Goal: Use online tool/utility: Utilize a website feature to perform a specific function

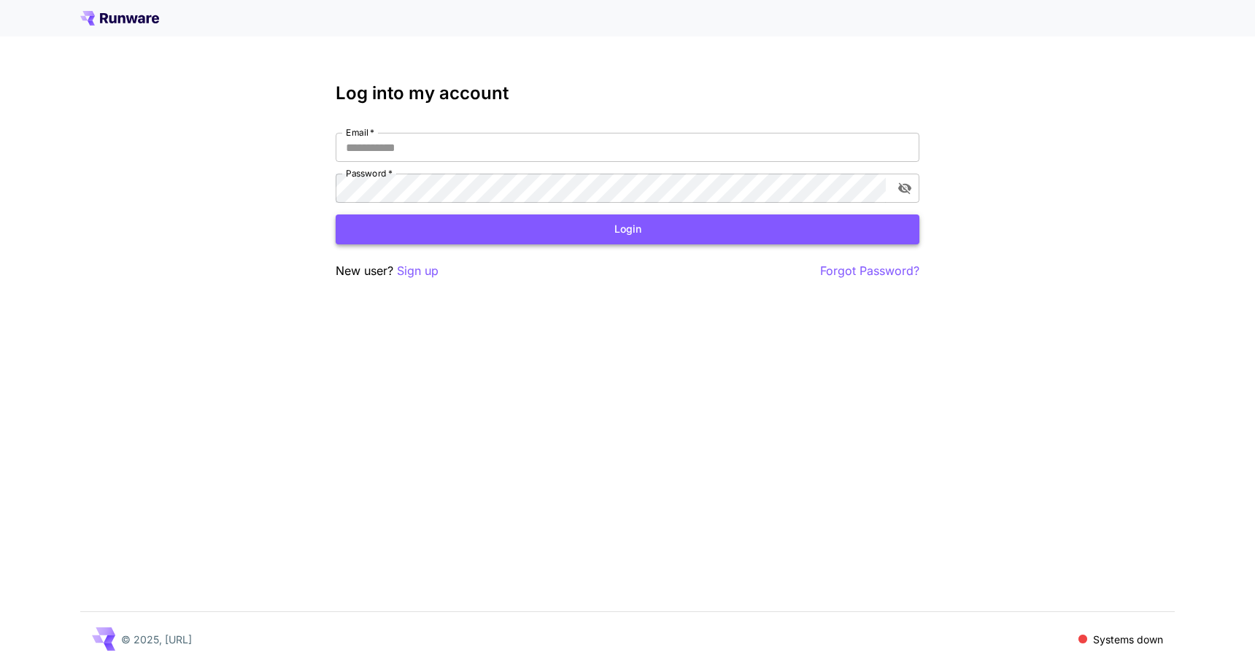
type input "**********"
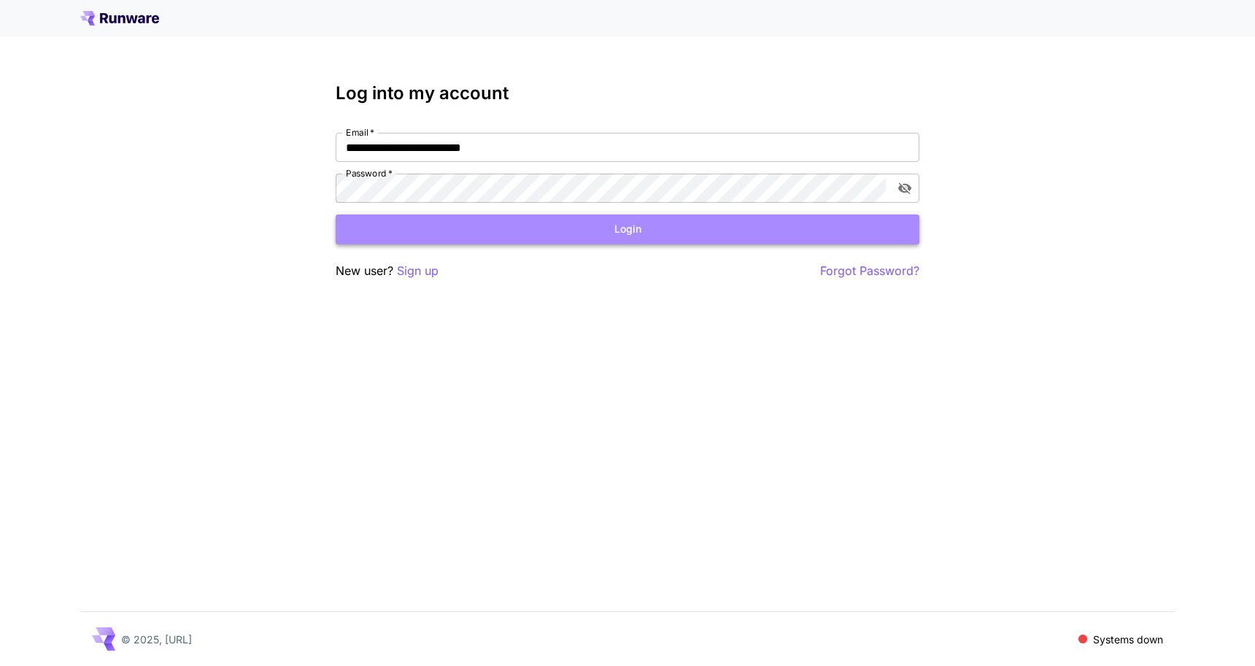
click at [431, 226] on button "Login" at bounding box center [628, 230] width 584 height 30
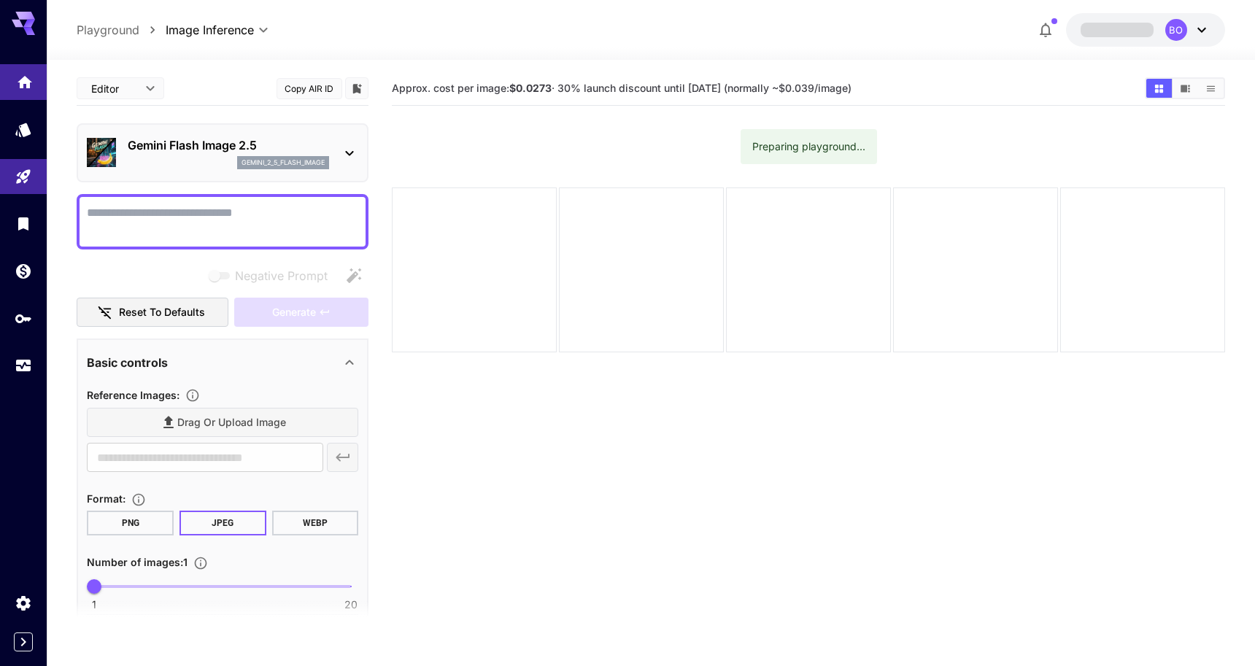
click at [32, 87] on link at bounding box center [23, 82] width 47 height 36
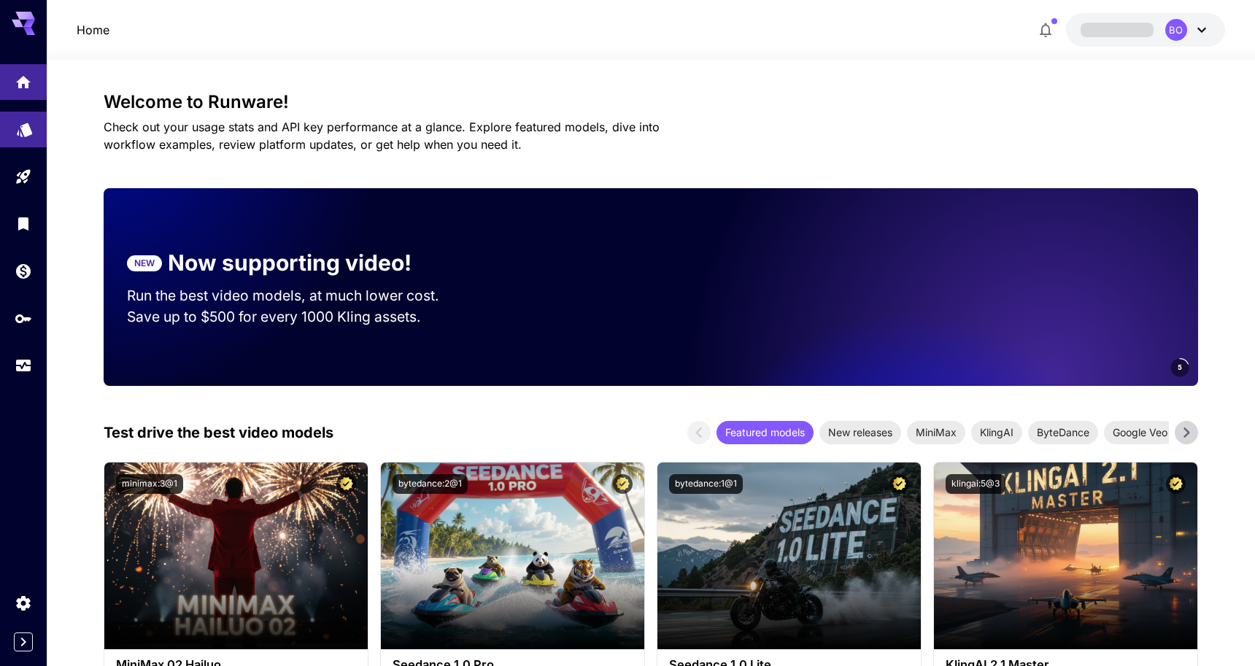
click at [39, 128] on link at bounding box center [23, 130] width 47 height 36
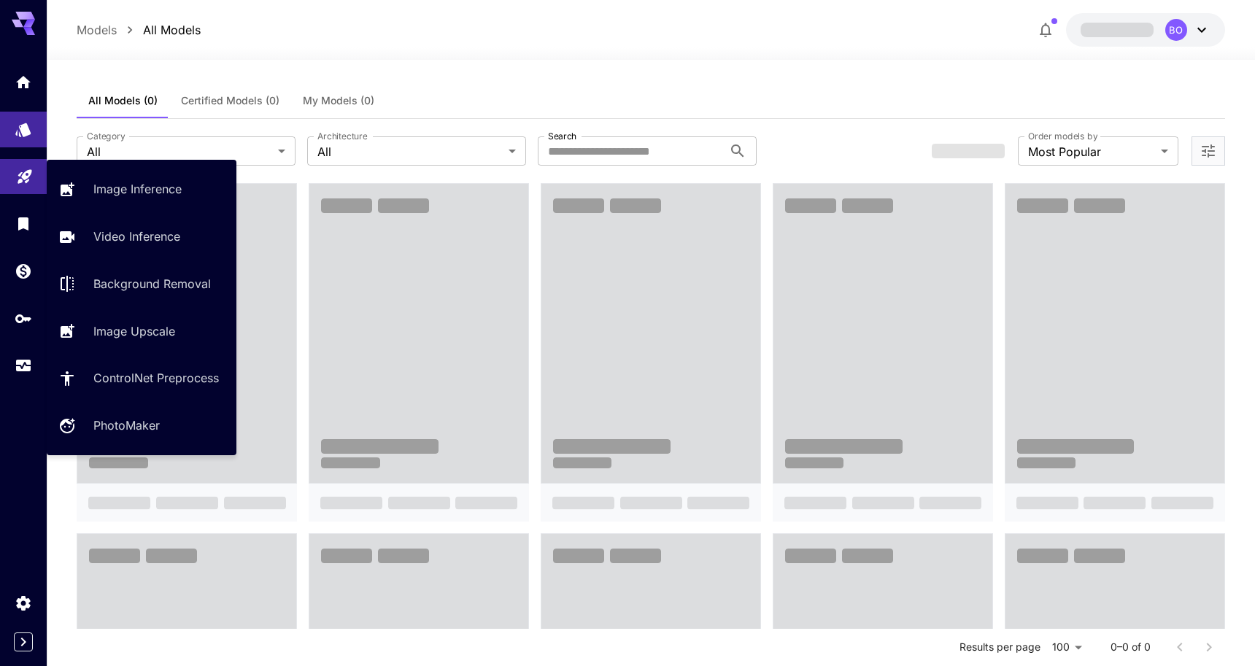
click at [39, 160] on link at bounding box center [23, 177] width 47 height 36
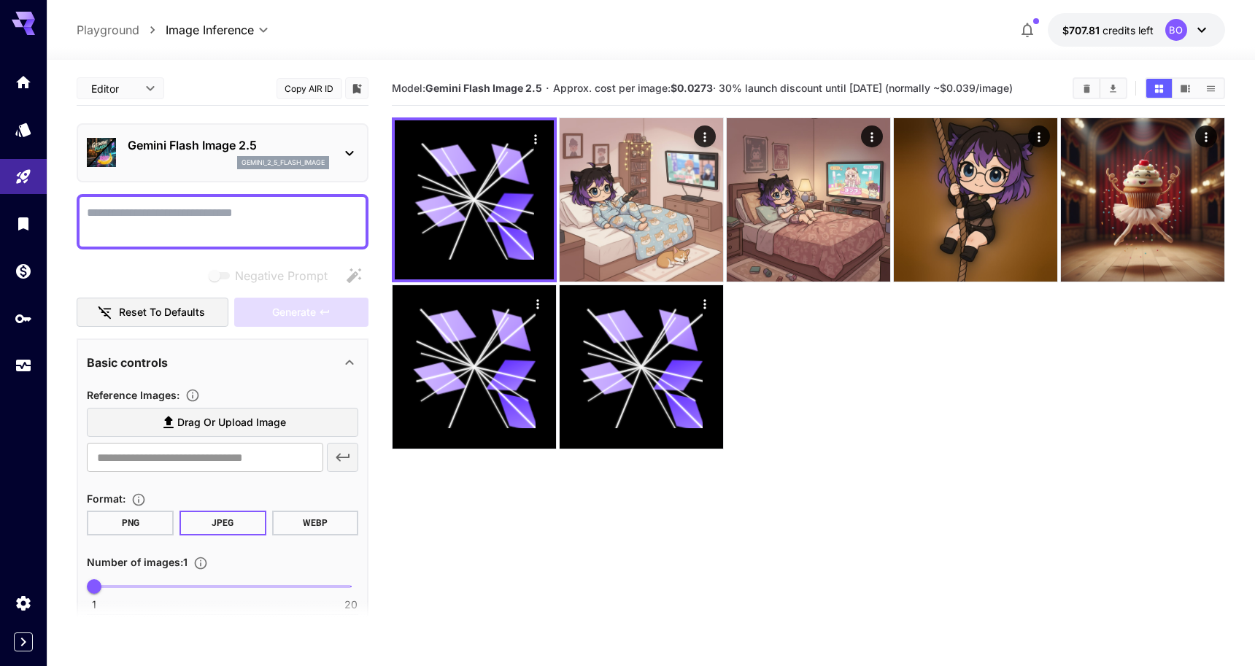
click at [140, 126] on div "Gemini Flash Image 2.5 gemini_2_5_flash_image" at bounding box center [223, 152] width 292 height 59
click at [144, 144] on p "Gemini Flash Image 2.5" at bounding box center [228, 145] width 201 height 18
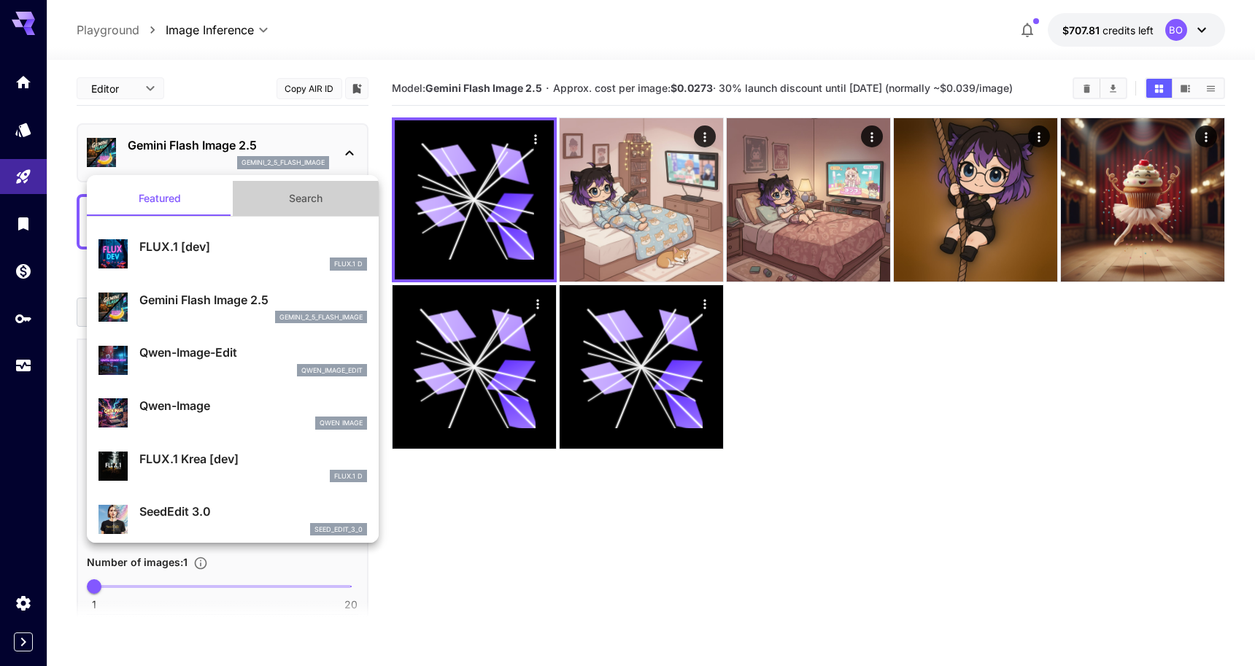
click at [279, 188] on button "Search" at bounding box center [306, 198] width 146 height 35
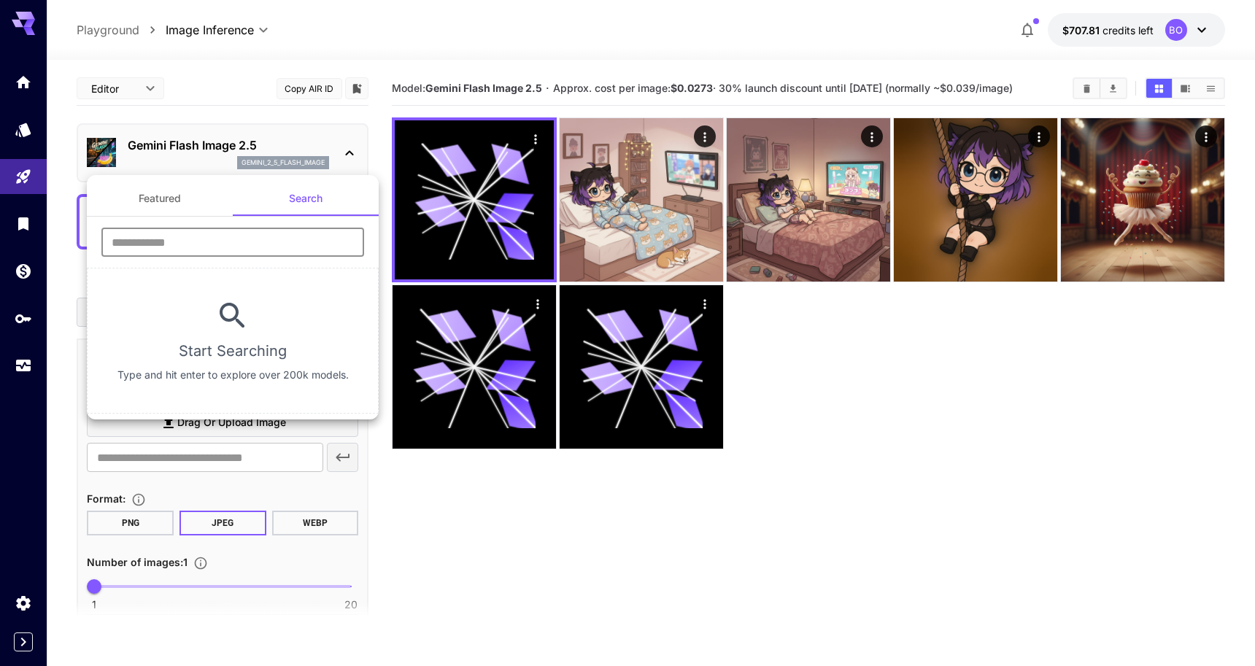
click at [206, 249] on input "text" at bounding box center [232, 242] width 263 height 29
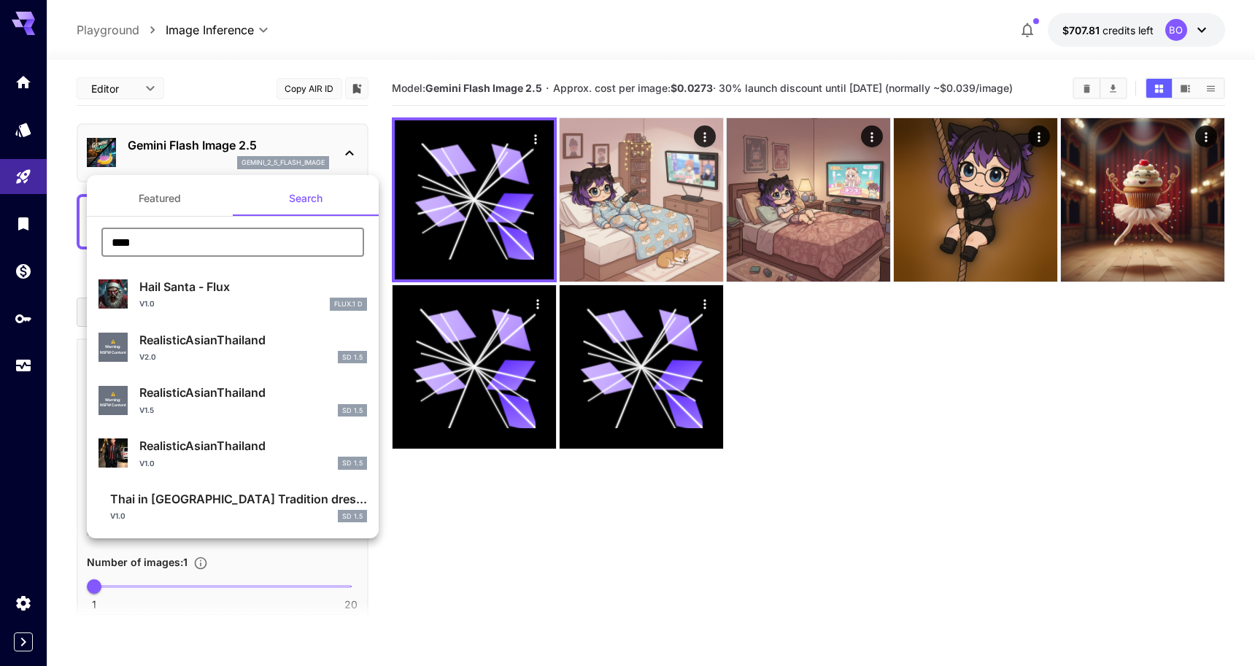
type input "****"
click at [23, 87] on div at bounding box center [627, 333] width 1255 height 666
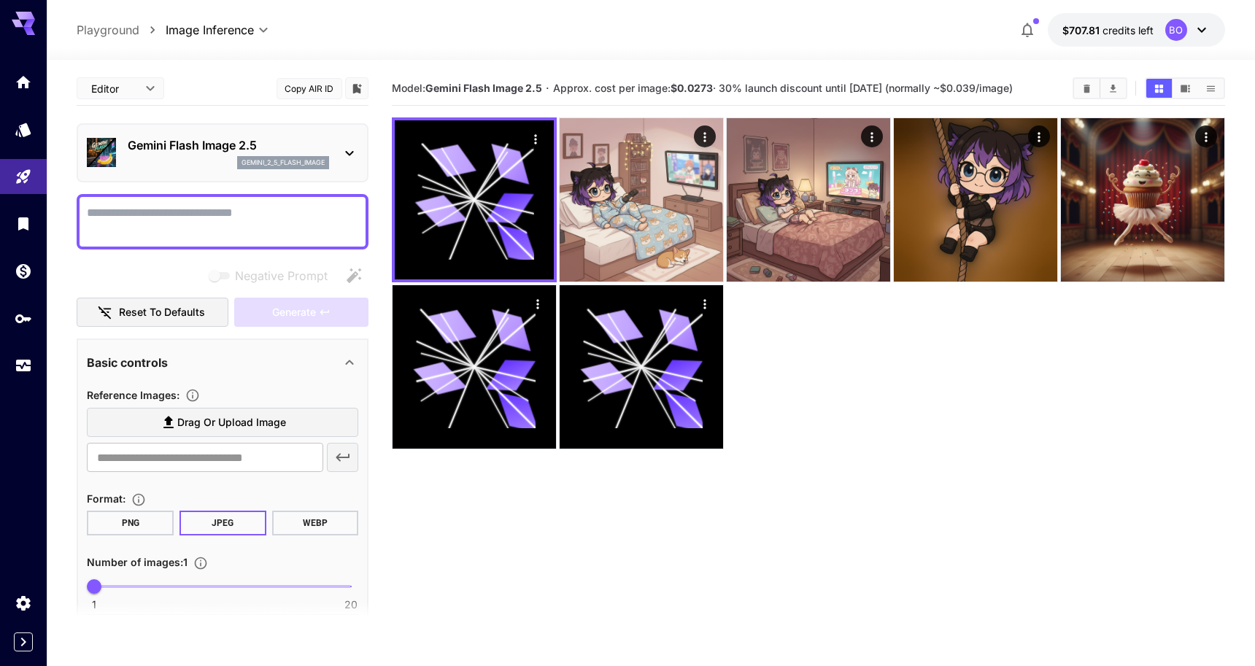
click at [23, 87] on link at bounding box center [23, 82] width 47 height 36
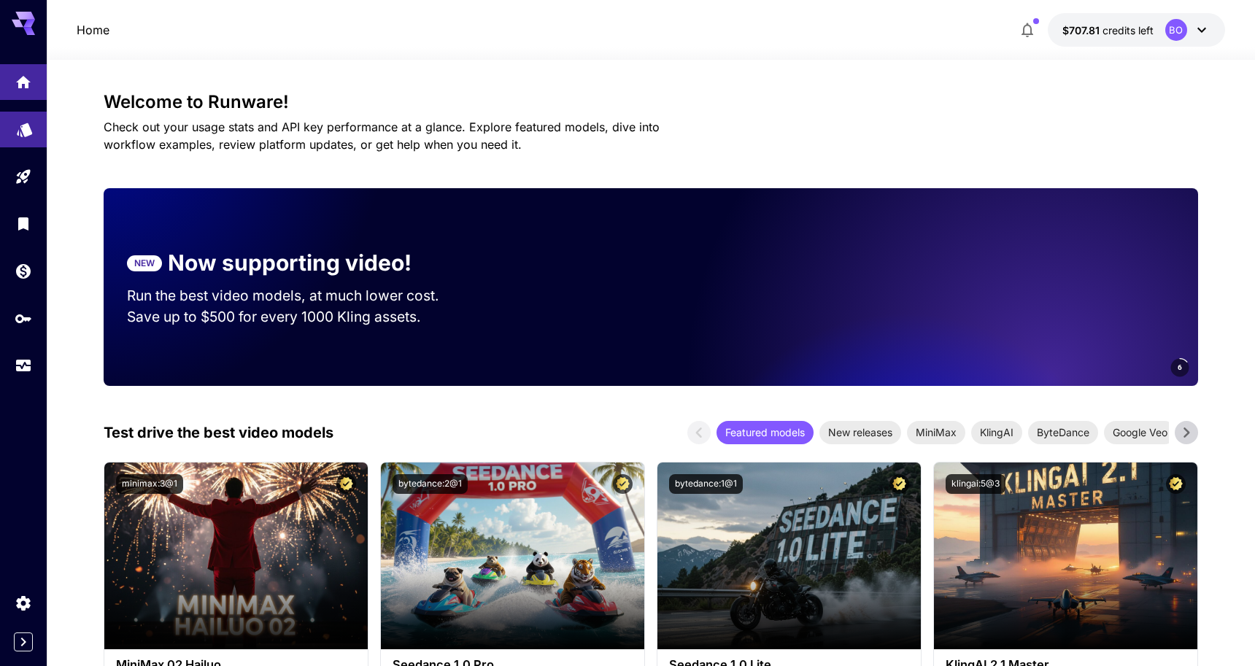
click at [31, 140] on link at bounding box center [23, 130] width 47 height 36
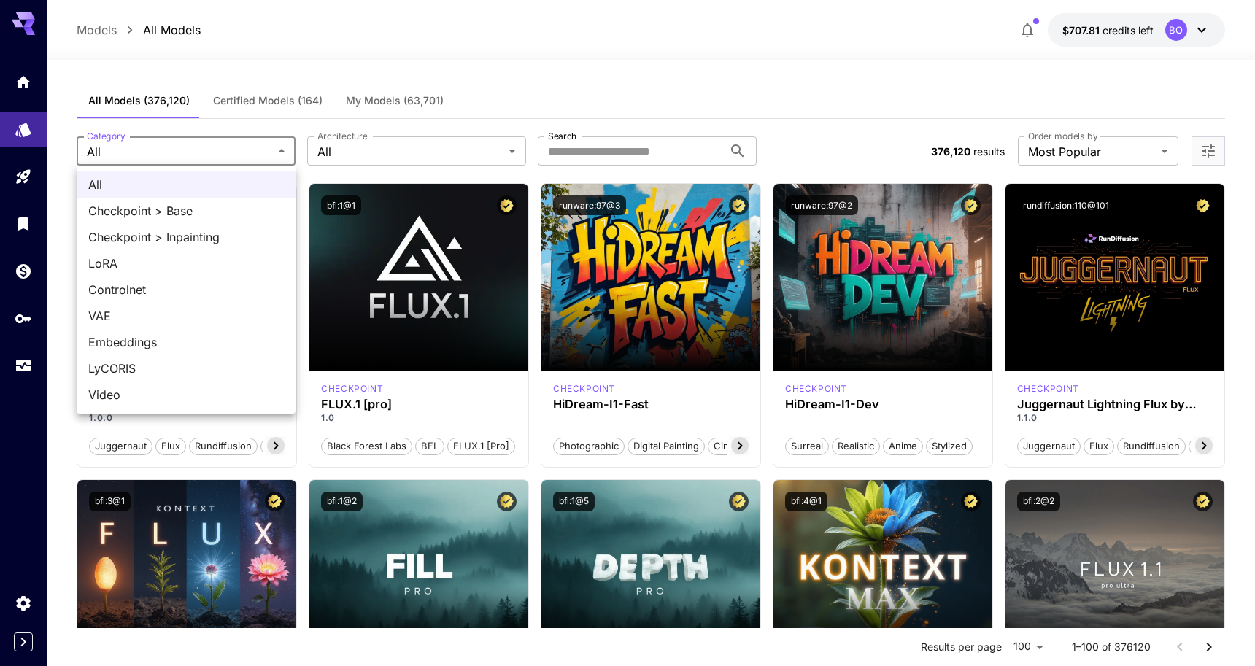
click at [178, 390] on span "Video" at bounding box center [186, 395] width 196 height 18
type input "*****"
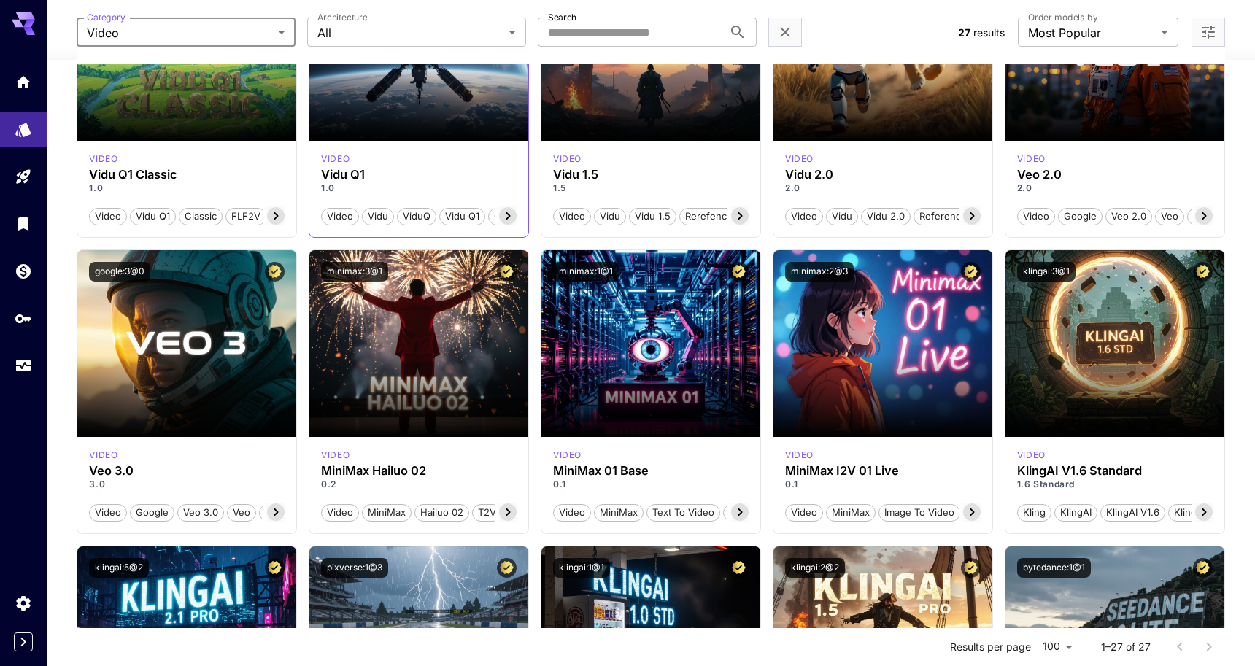
scroll to position [228, 0]
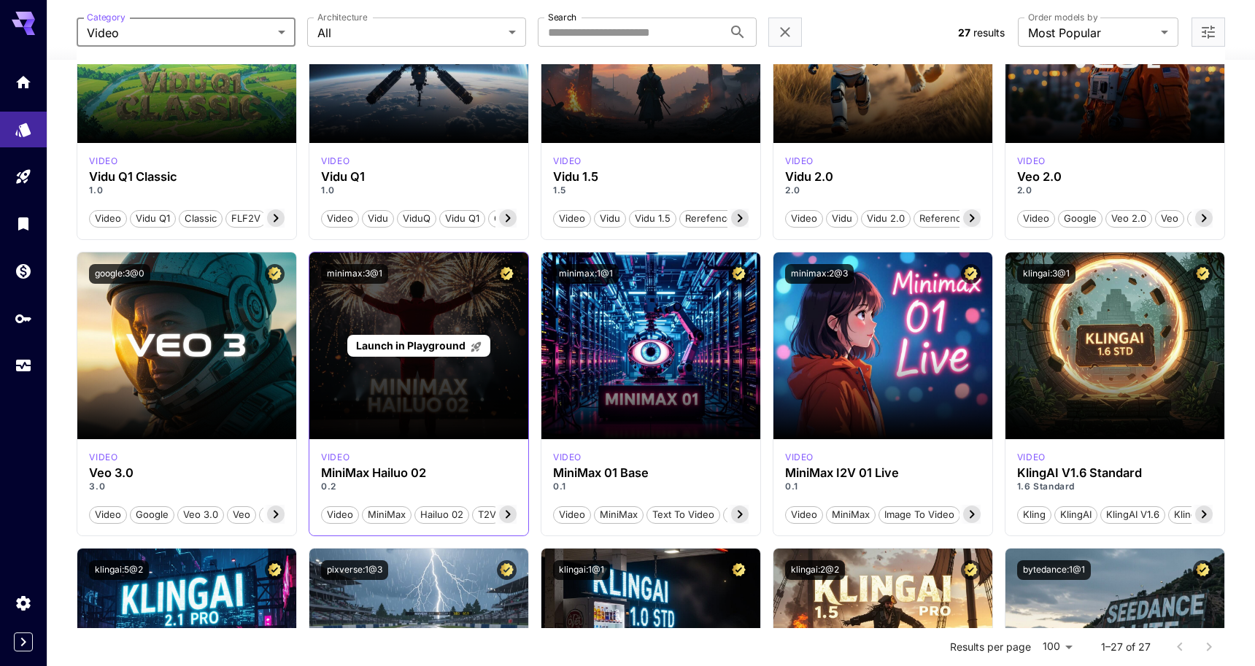
click at [408, 325] on div "Launch in Playground" at bounding box center [418, 346] width 219 height 187
click at [407, 336] on div "Launch in Playground" at bounding box center [418, 346] width 142 height 23
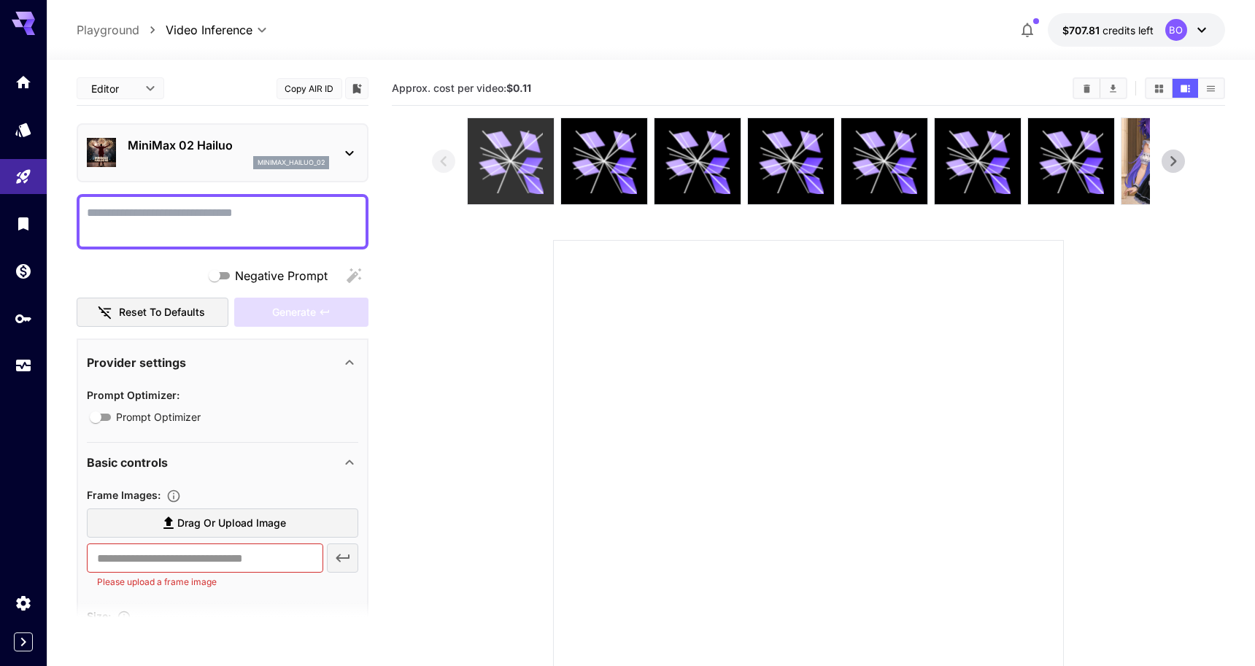
click at [504, 185] on icon at bounding box center [511, 161] width 65 height 65
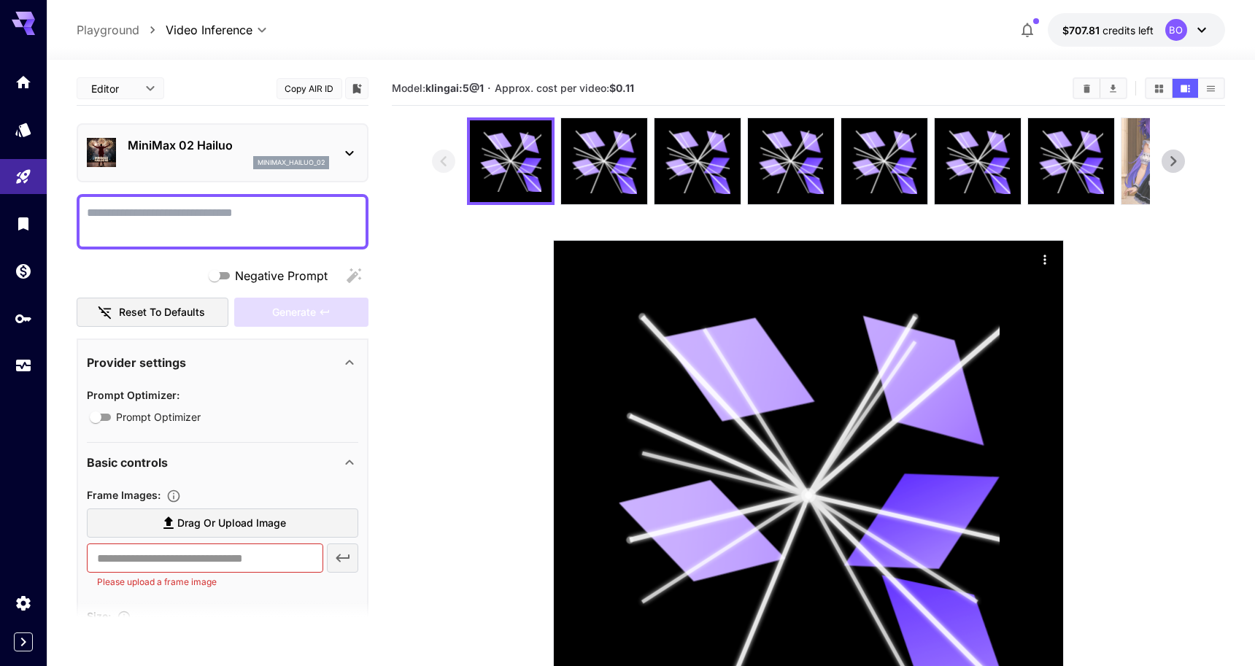
click at [1142, 169] on img at bounding box center [1165, 161] width 86 height 86
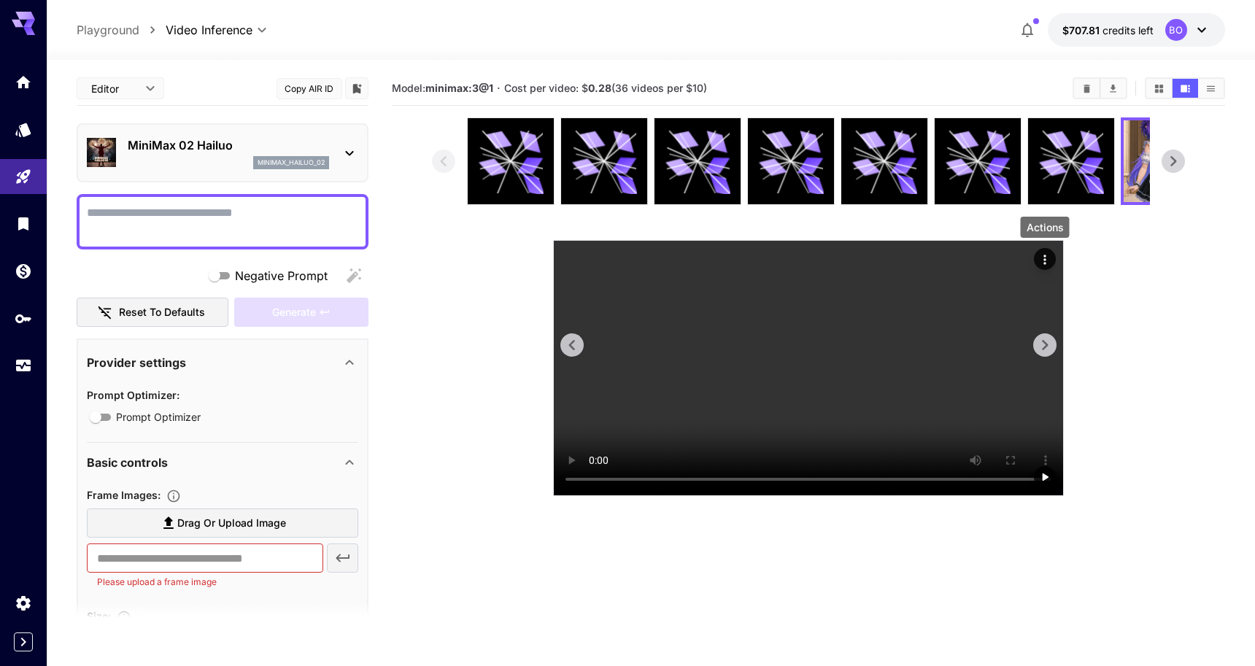
click at [1050, 260] on icon "Actions" at bounding box center [1045, 260] width 15 height 15
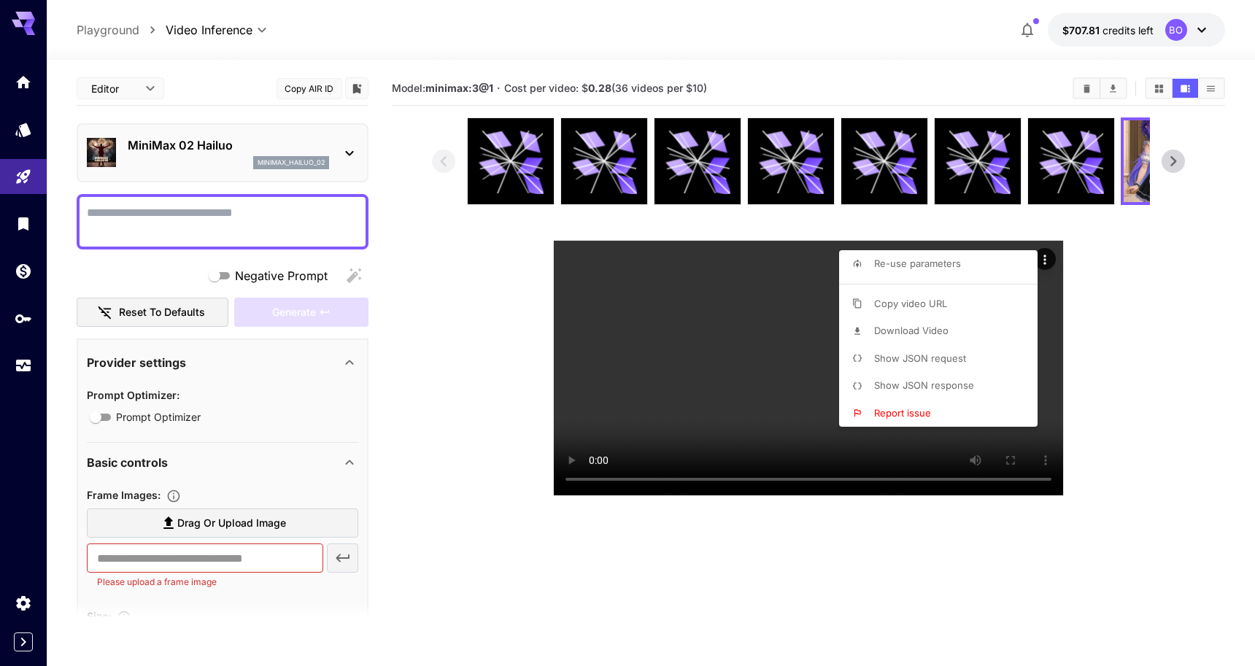
click at [528, 286] on div at bounding box center [627, 333] width 1255 height 666
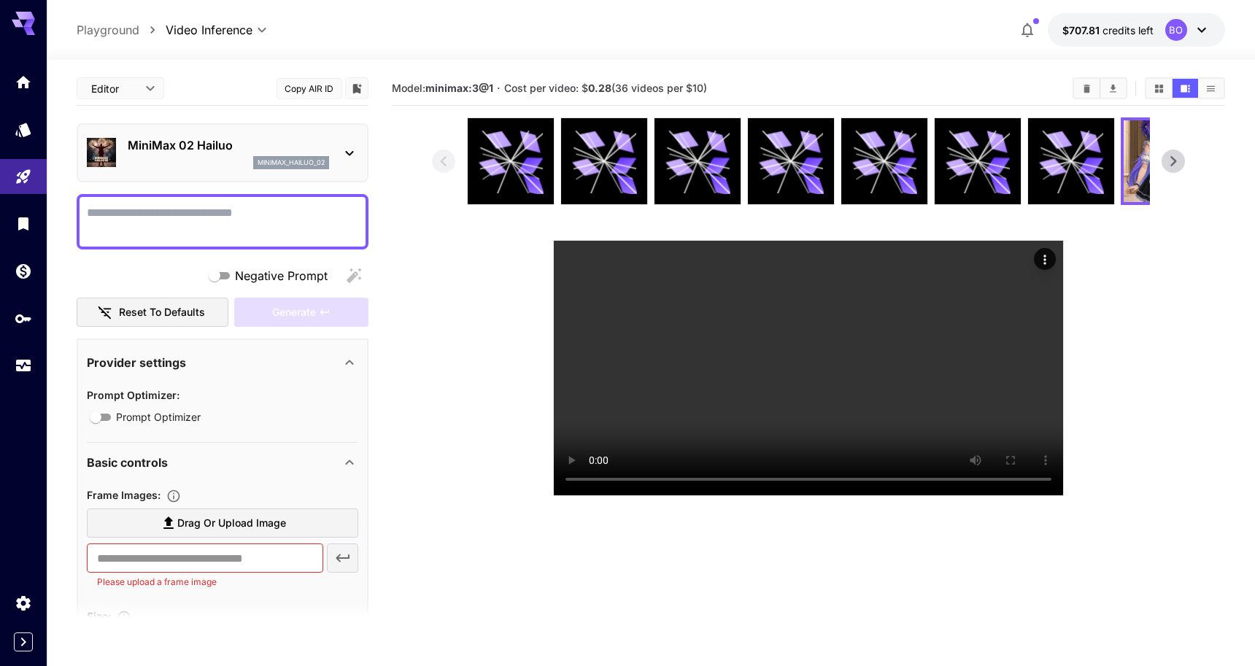
click at [1204, 77] on div at bounding box center [1185, 88] width 80 height 22
click at [1204, 100] on div "Model: minimax:3@1 · Cost per video: $ 0.28 (36 videos per $10)" at bounding box center [808, 89] width 833 height 34
click at [1204, 99] on div at bounding box center [1185, 88] width 80 height 22
click at [1158, 91] on icon "Show videos in grid view" at bounding box center [1159, 88] width 11 height 11
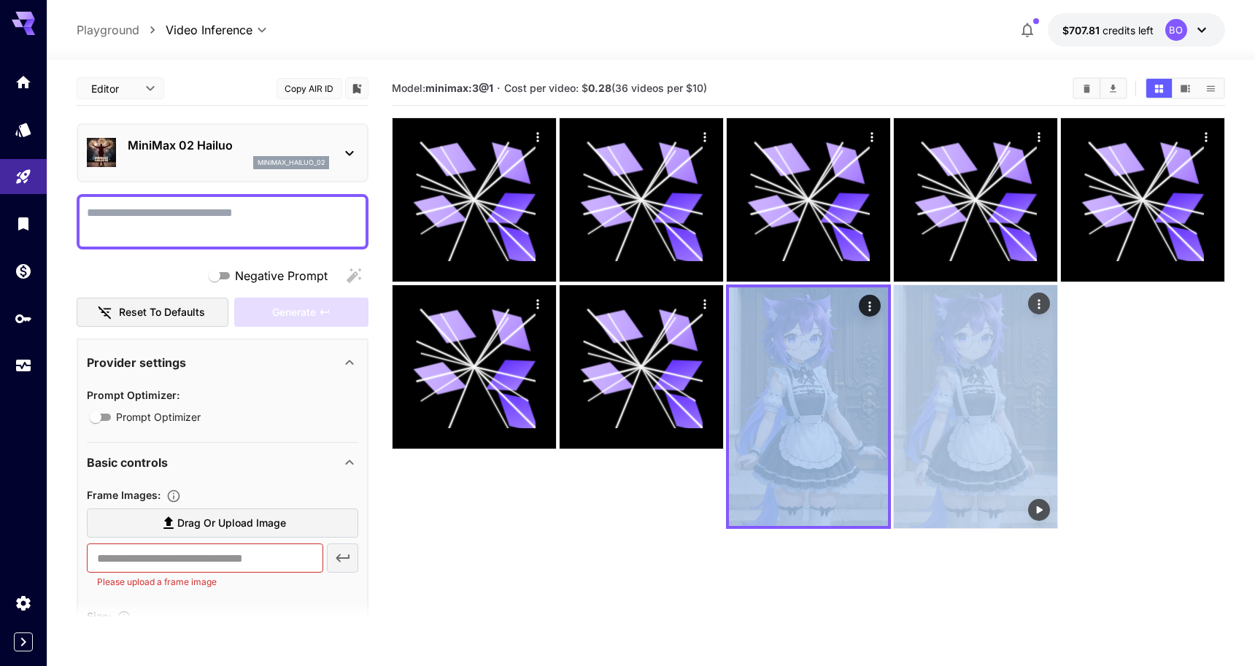
click at [1031, 402] on img at bounding box center [975, 406] width 163 height 243
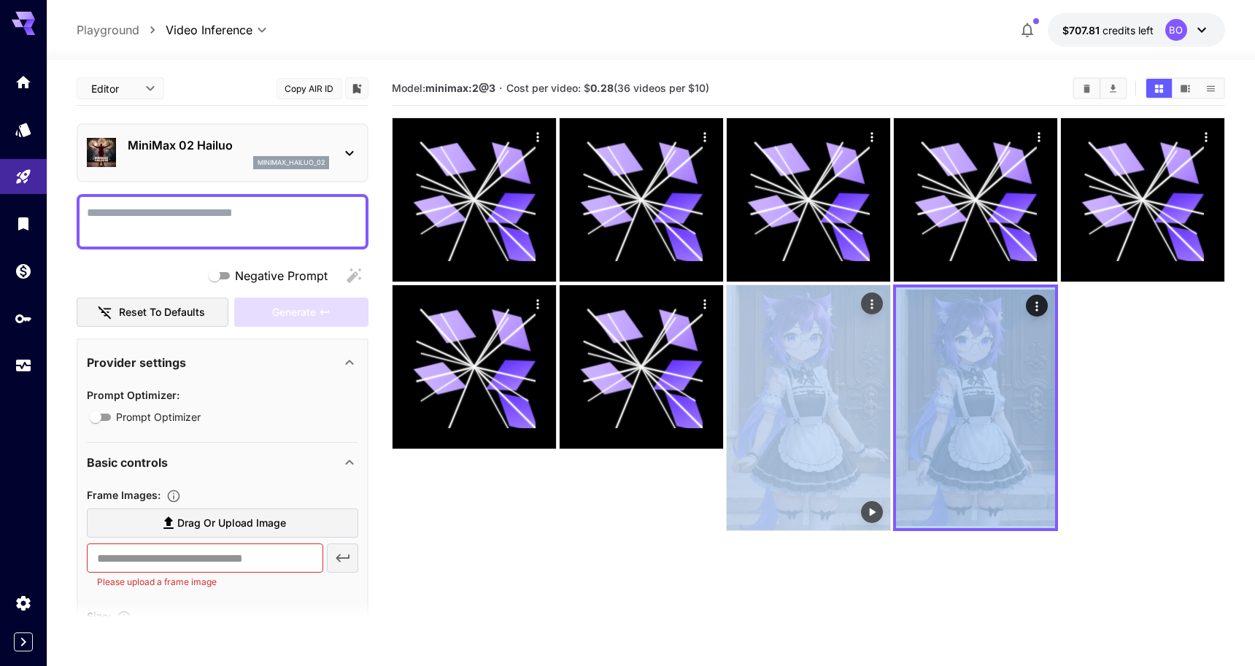
click at [857, 374] on img at bounding box center [808, 407] width 163 height 245
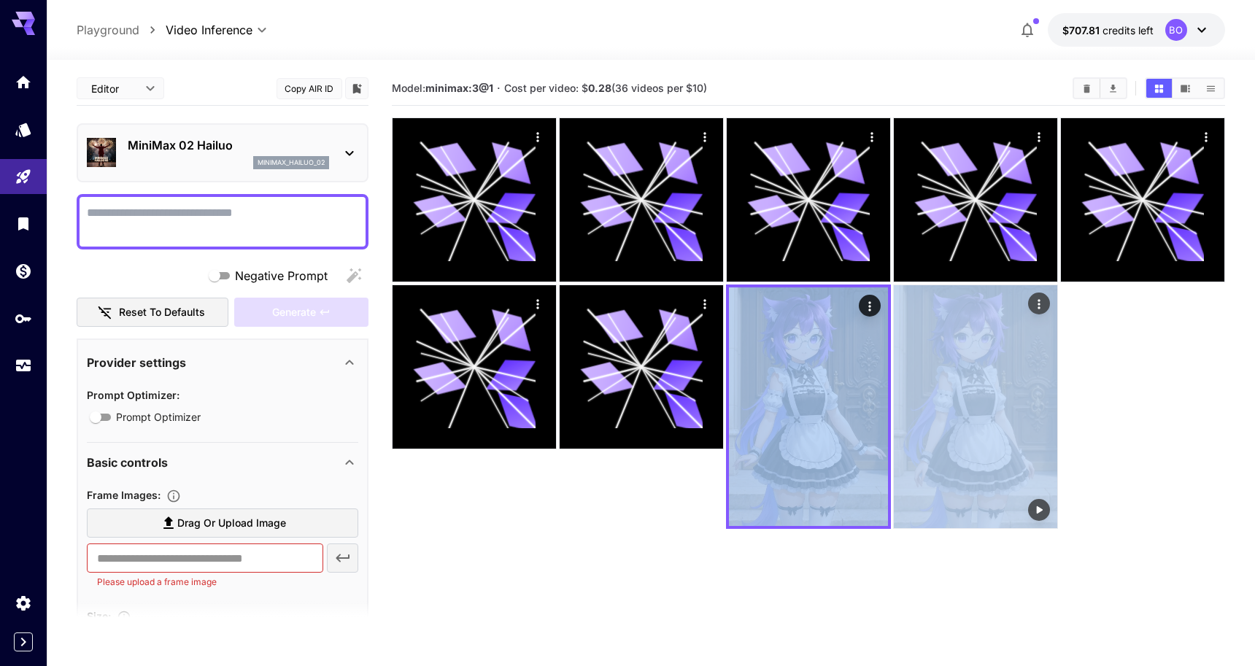
click at [1000, 380] on img at bounding box center [975, 406] width 163 height 243
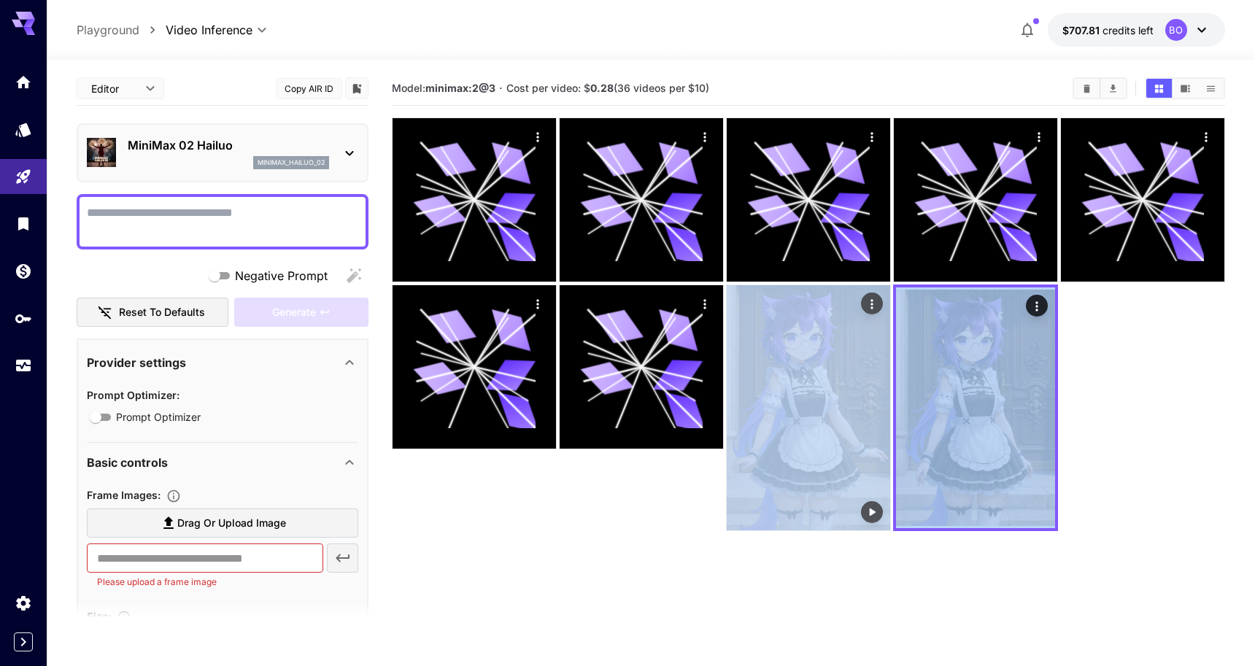
click at [862, 380] on img at bounding box center [808, 407] width 163 height 245
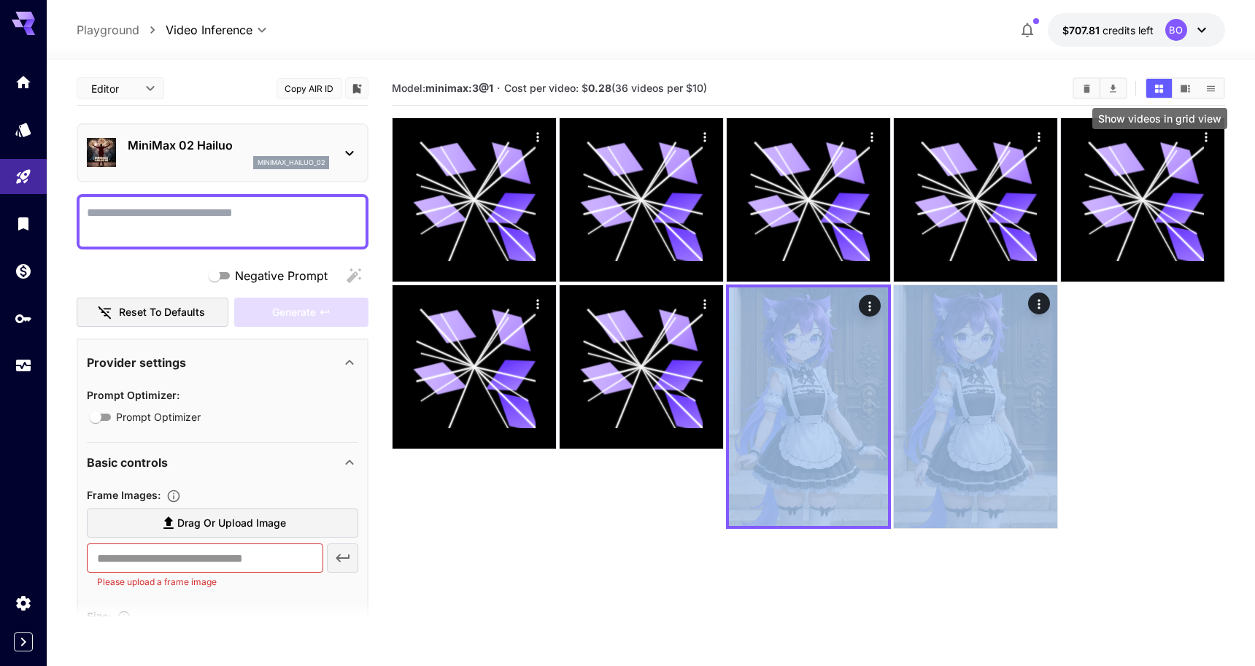
click at [1159, 93] on icon "Show videos in grid view" at bounding box center [1159, 88] width 11 height 11
click at [1177, 93] on button "Show videos in video view" at bounding box center [1186, 88] width 26 height 19
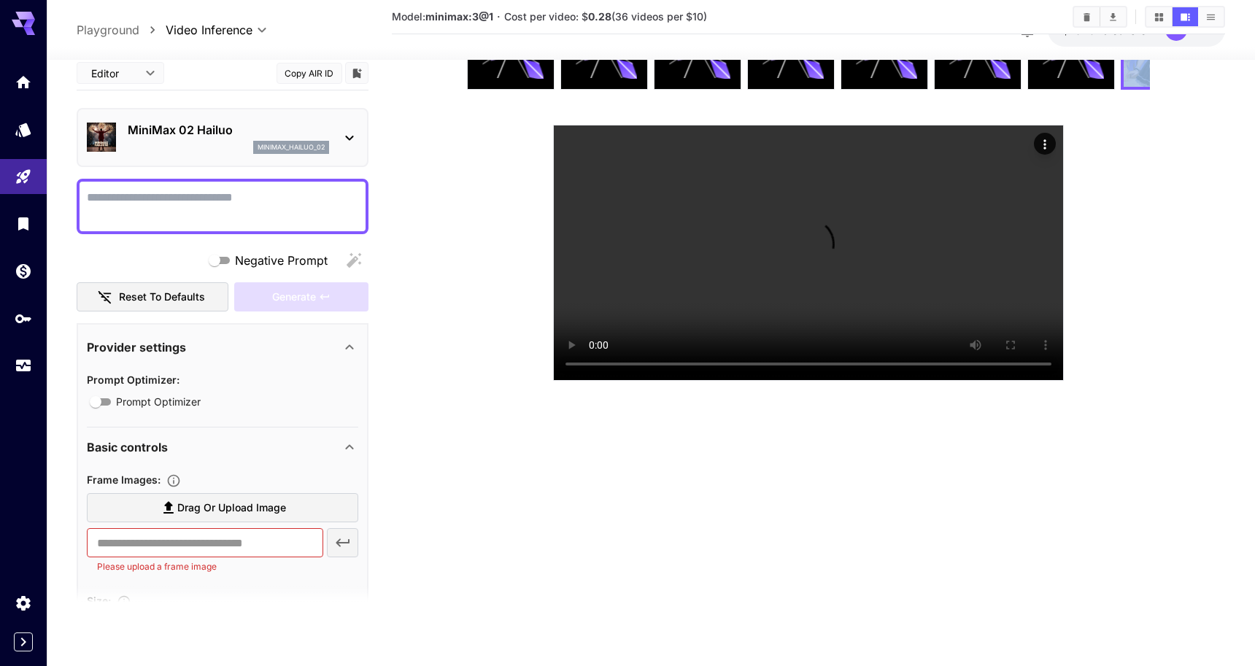
scroll to position [383, 0]
click at [556, 361] on video at bounding box center [808, 253] width 509 height 255
click at [631, 353] on video at bounding box center [808, 253] width 509 height 255
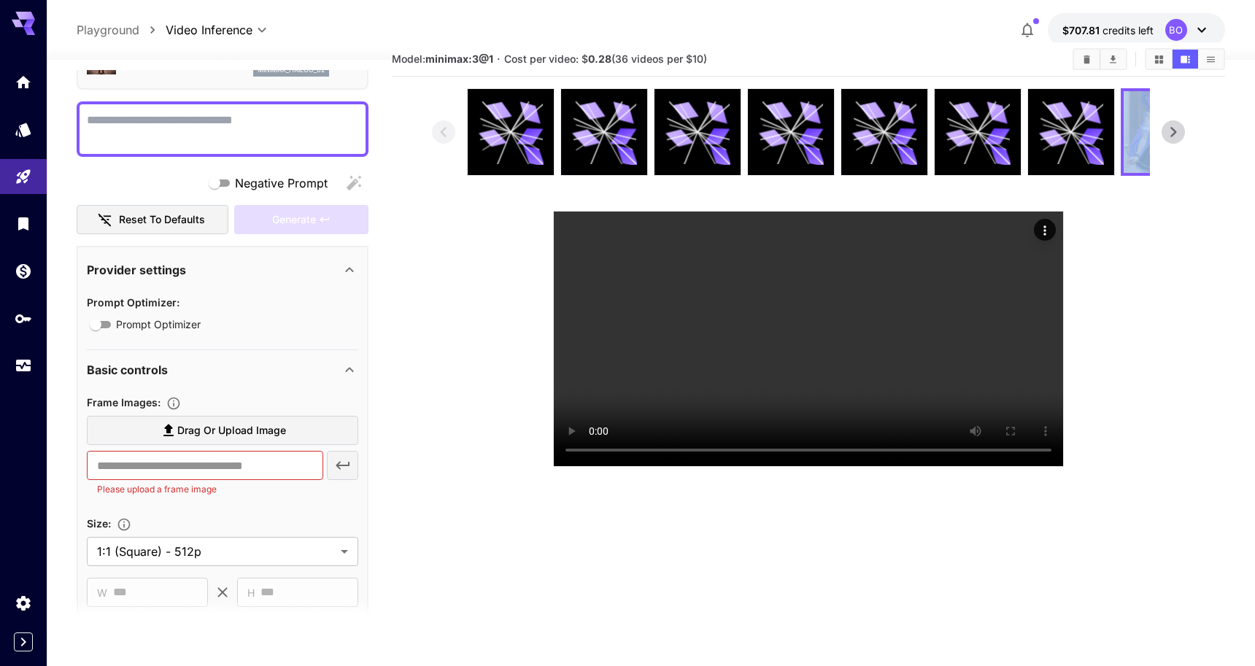
scroll to position [0, 0]
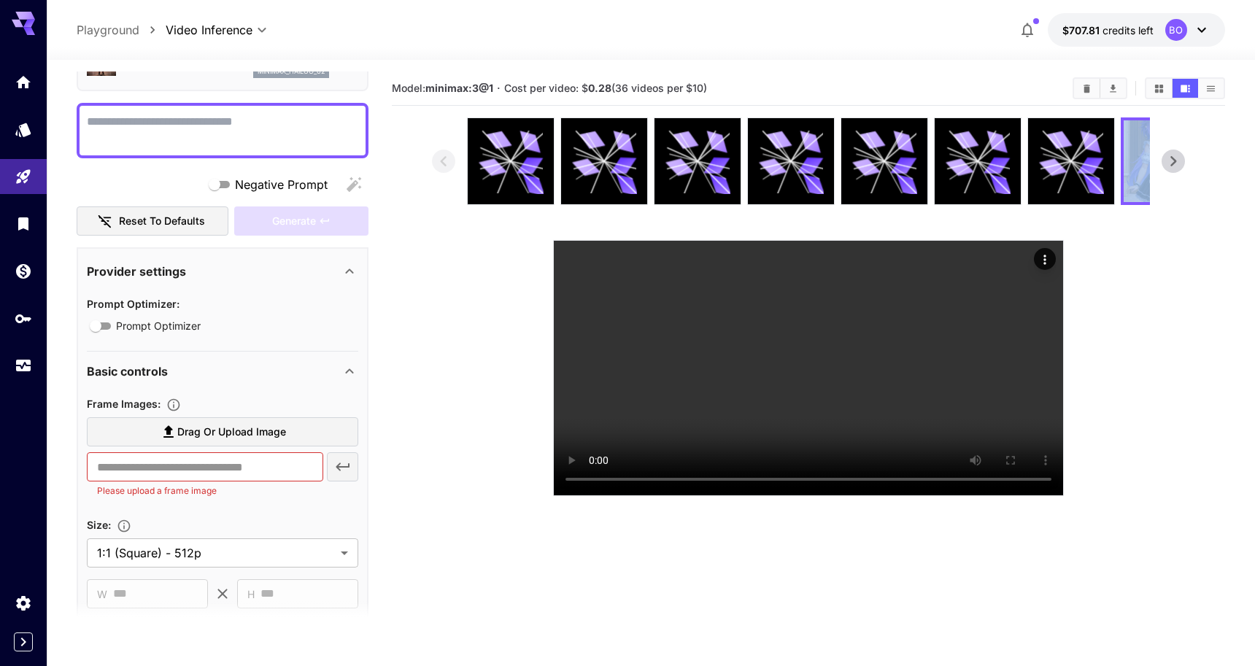
click at [1155, 93] on button "Show videos in grid view" at bounding box center [1160, 88] width 26 height 19
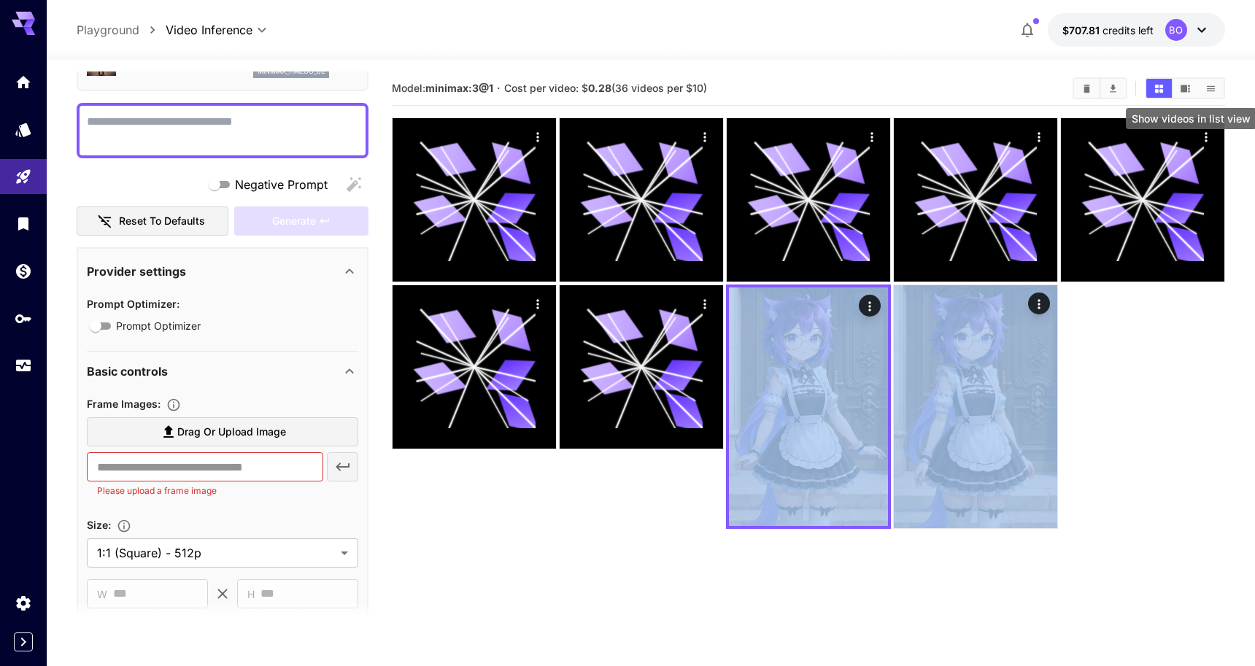
click at [1209, 95] on button "Show videos in list view" at bounding box center [1211, 88] width 26 height 19
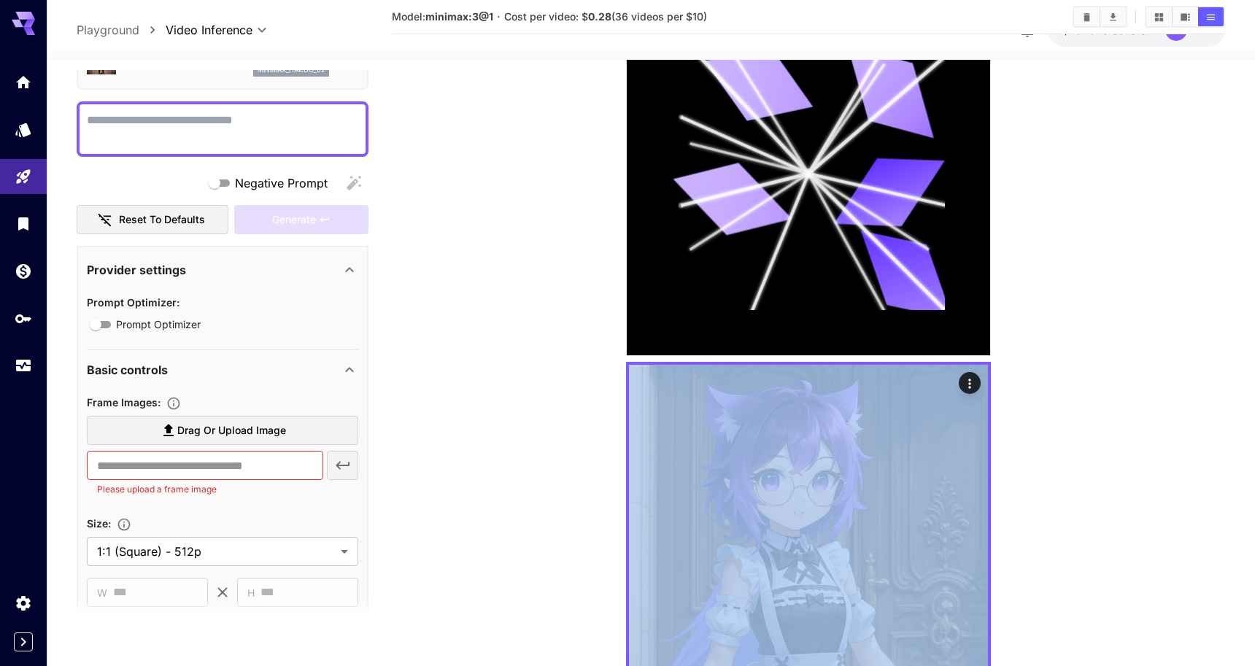
scroll to position [3183, 0]
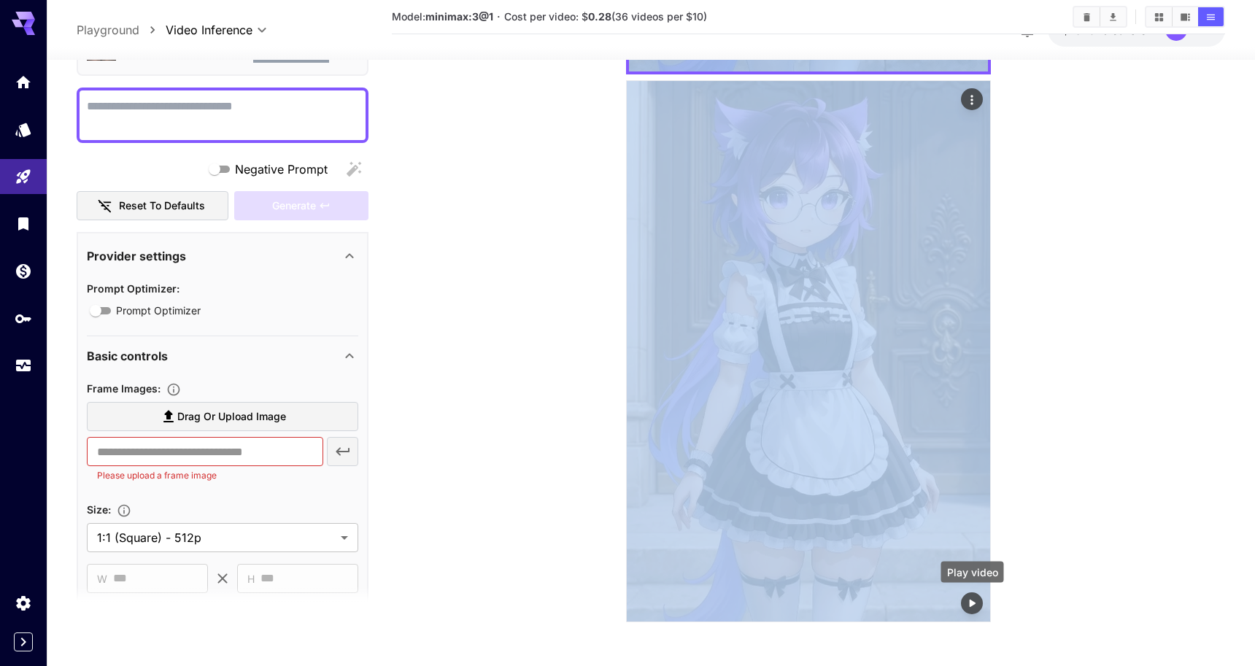
click at [974, 600] on icon "Play video" at bounding box center [972, 603] width 15 height 15
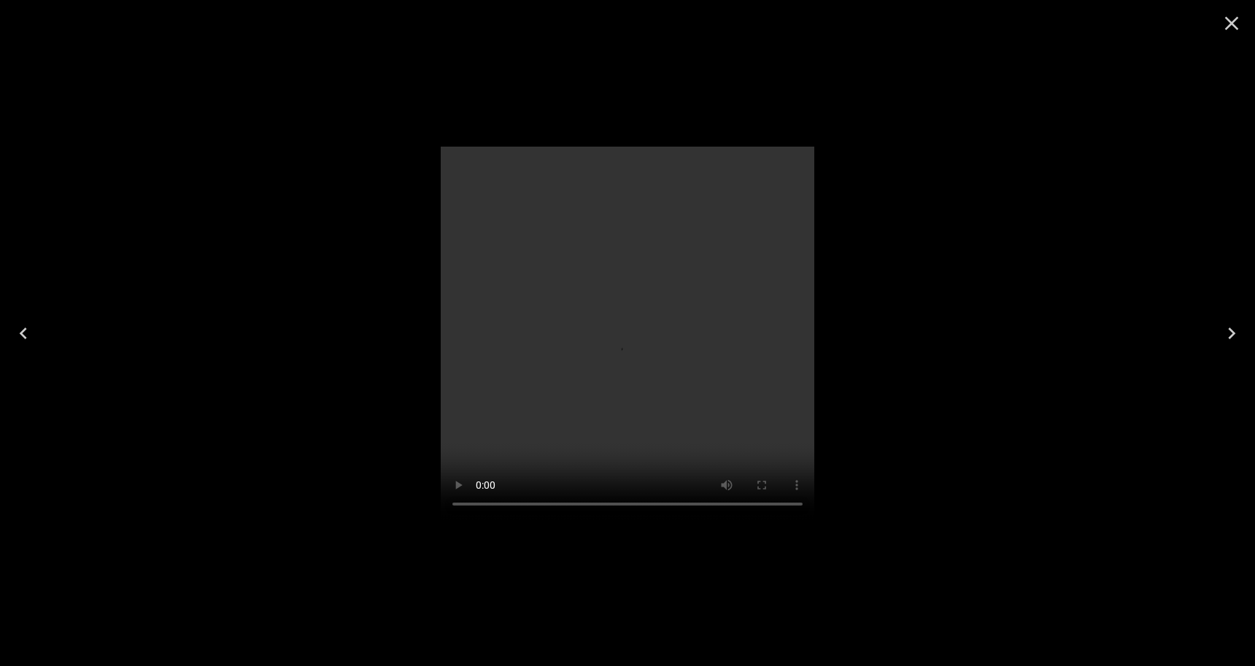
click at [1235, 16] on icon "Close" at bounding box center [1231, 23] width 23 height 23
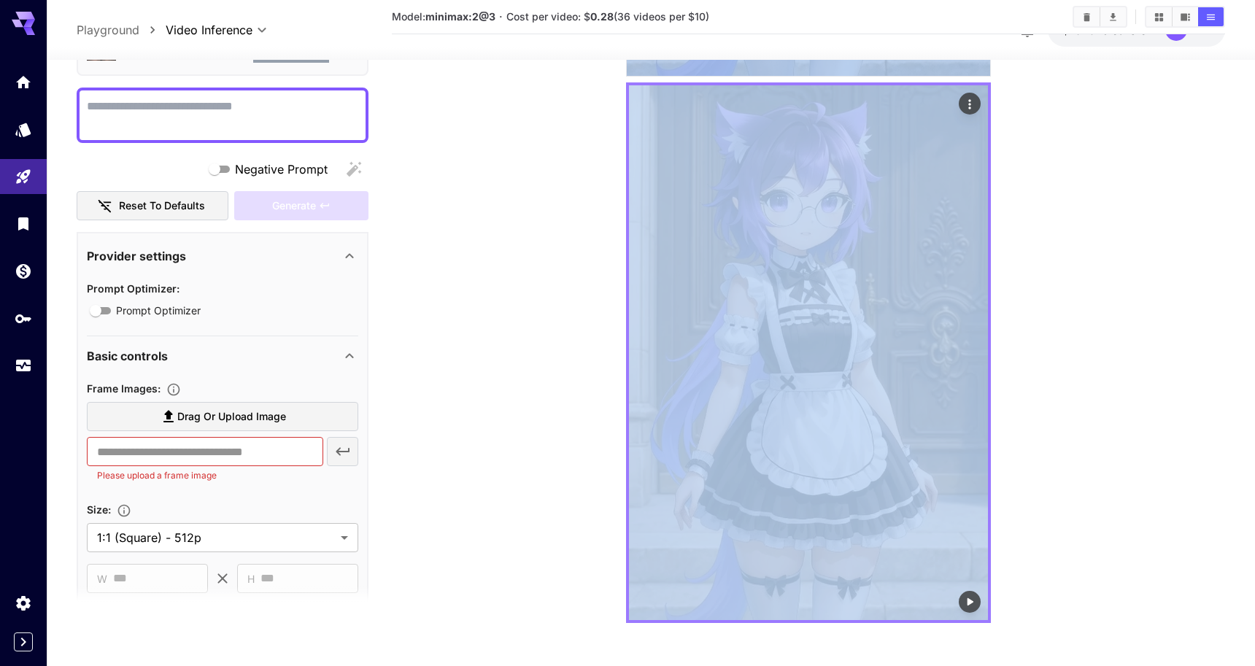
click at [982, 105] on img at bounding box center [808, 352] width 359 height 535
click at [975, 105] on icon "Actions" at bounding box center [970, 104] width 15 height 15
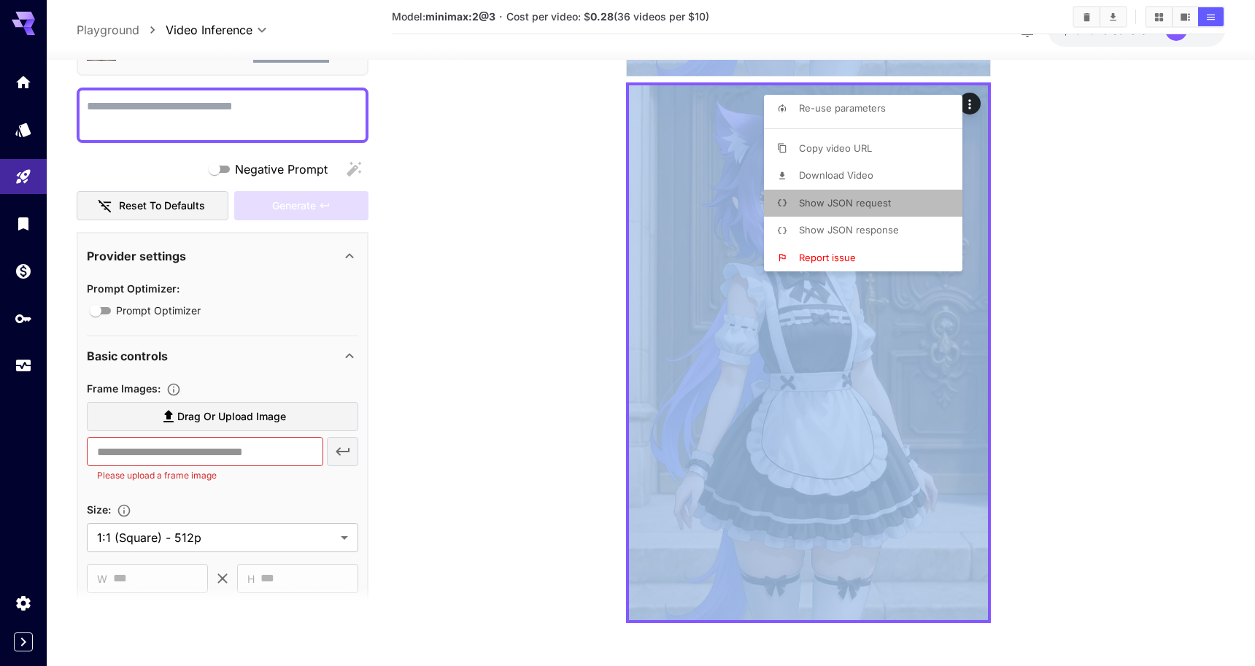
click at [922, 198] on li "Show JSON request" at bounding box center [867, 204] width 207 height 28
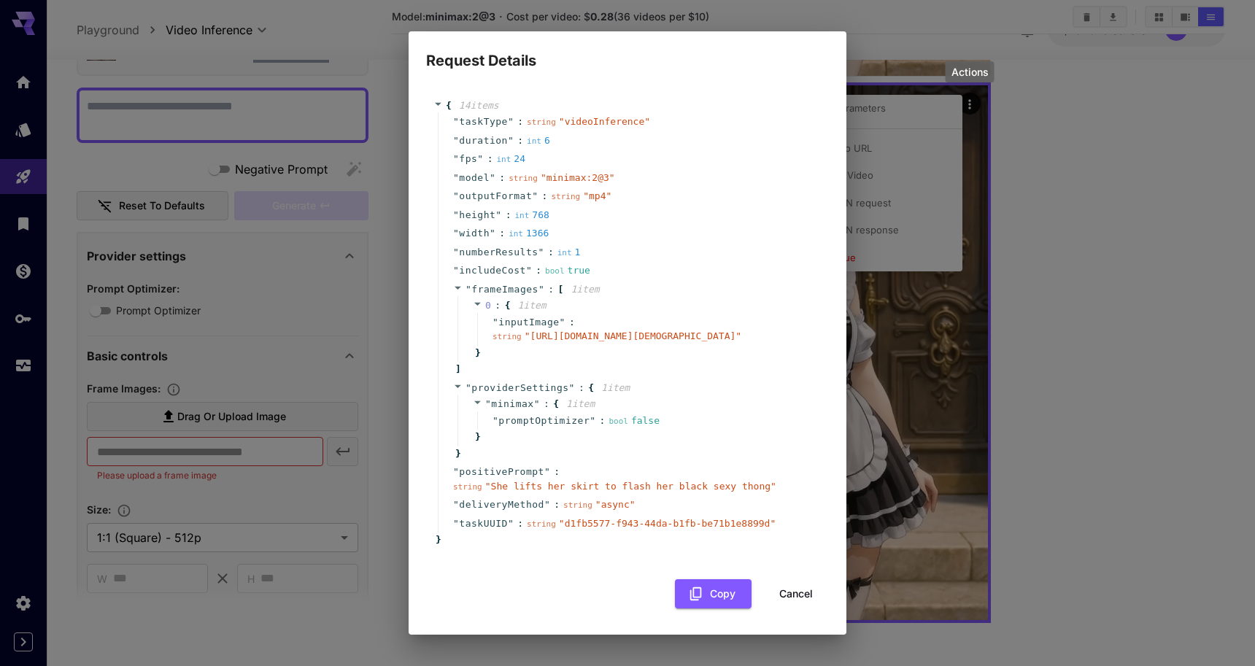
click at [566, 332] on span "" [URL][DOMAIN_NAME][DEMOGRAPHIC_DATA] "" at bounding box center [633, 336] width 217 height 11
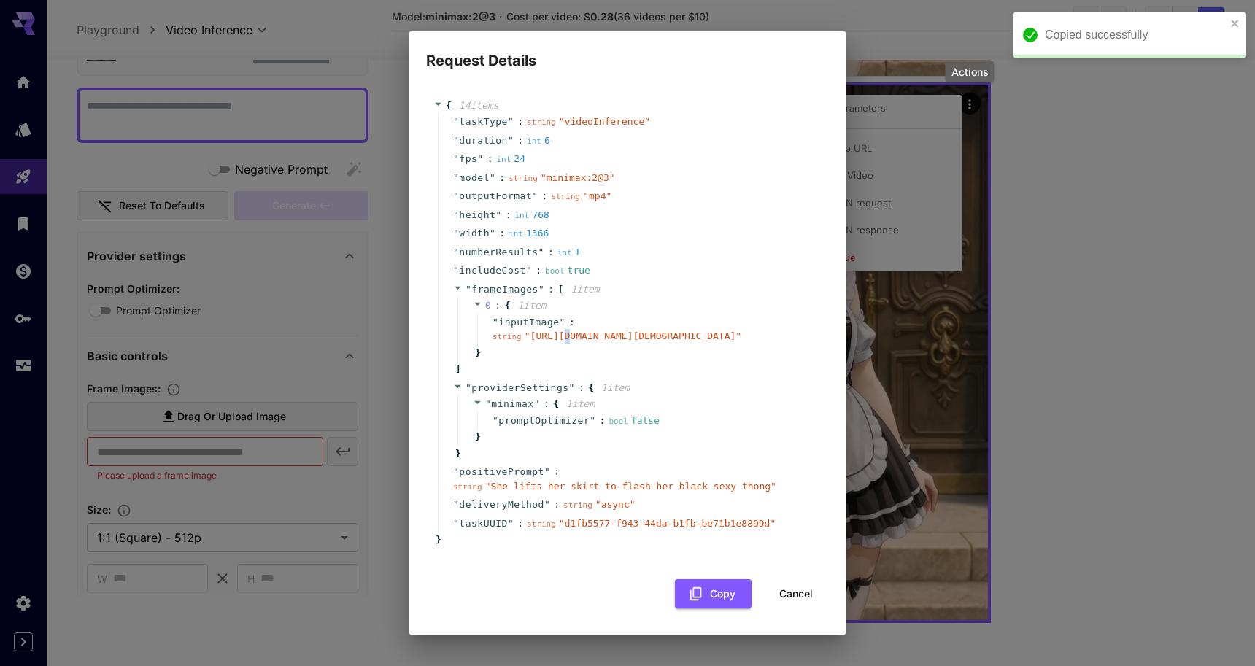
click at [566, 332] on span "" [URL][DOMAIN_NAME][DEMOGRAPHIC_DATA] "" at bounding box center [633, 336] width 217 height 11
click at [679, 547] on div "{ 14 item s " taskType " : string " videoInference " " duration " : int 6 " fps…" at bounding box center [628, 323] width 388 height 449
click at [697, 585] on div "{ 14 item s " taskType " : string " videoInference " " duration " : int 6 " fps…" at bounding box center [627, 346] width 403 height 525
click at [697, 590] on button "Copy" at bounding box center [713, 594] width 77 height 30
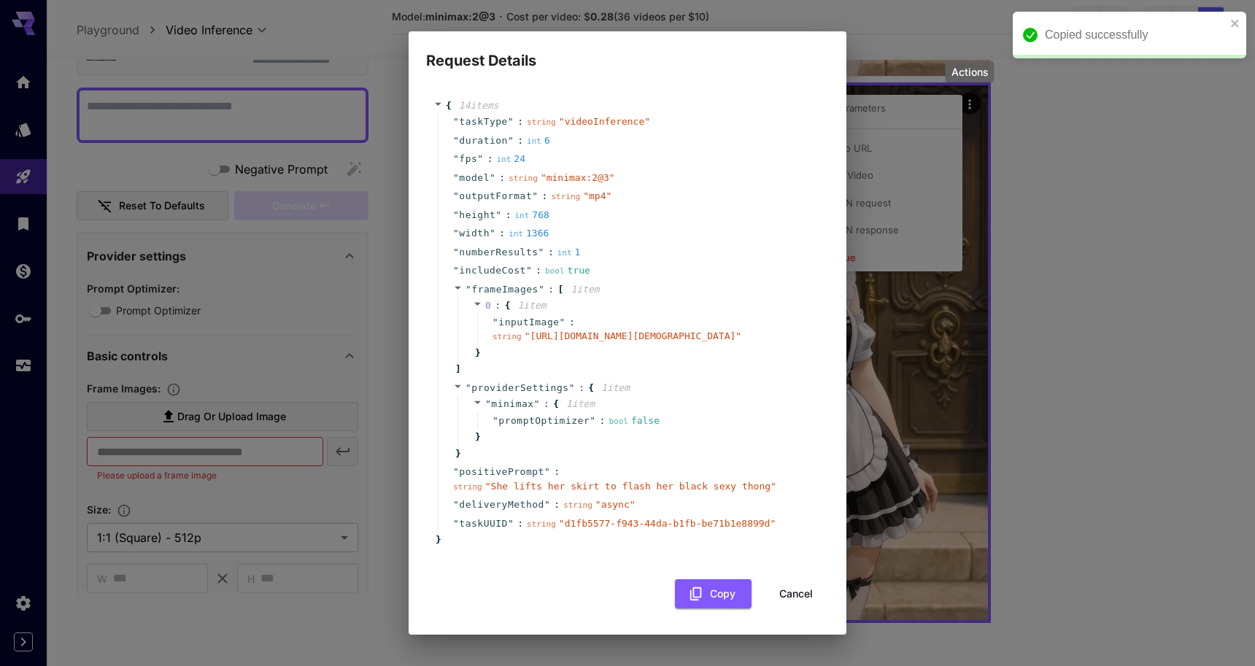
click at [326, 280] on div "Request Details { 14 item s " taskType " : string " videoInference " " duration…" at bounding box center [627, 333] width 1255 height 666
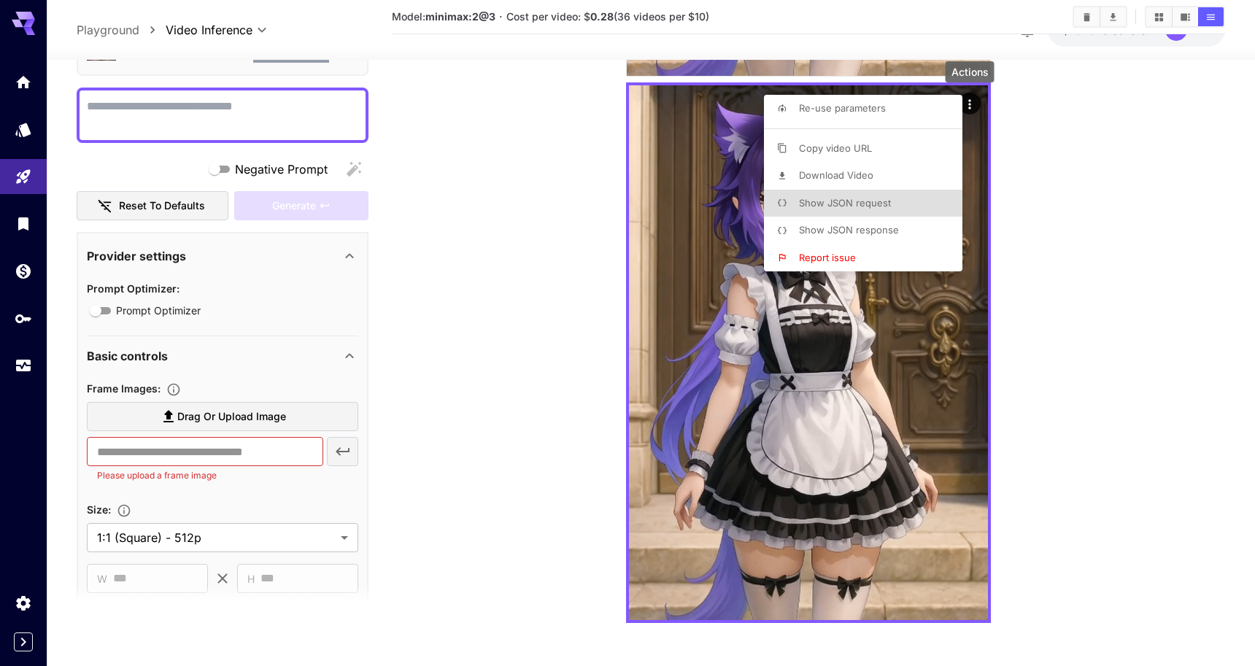
click at [252, 446] on div at bounding box center [627, 333] width 1255 height 666
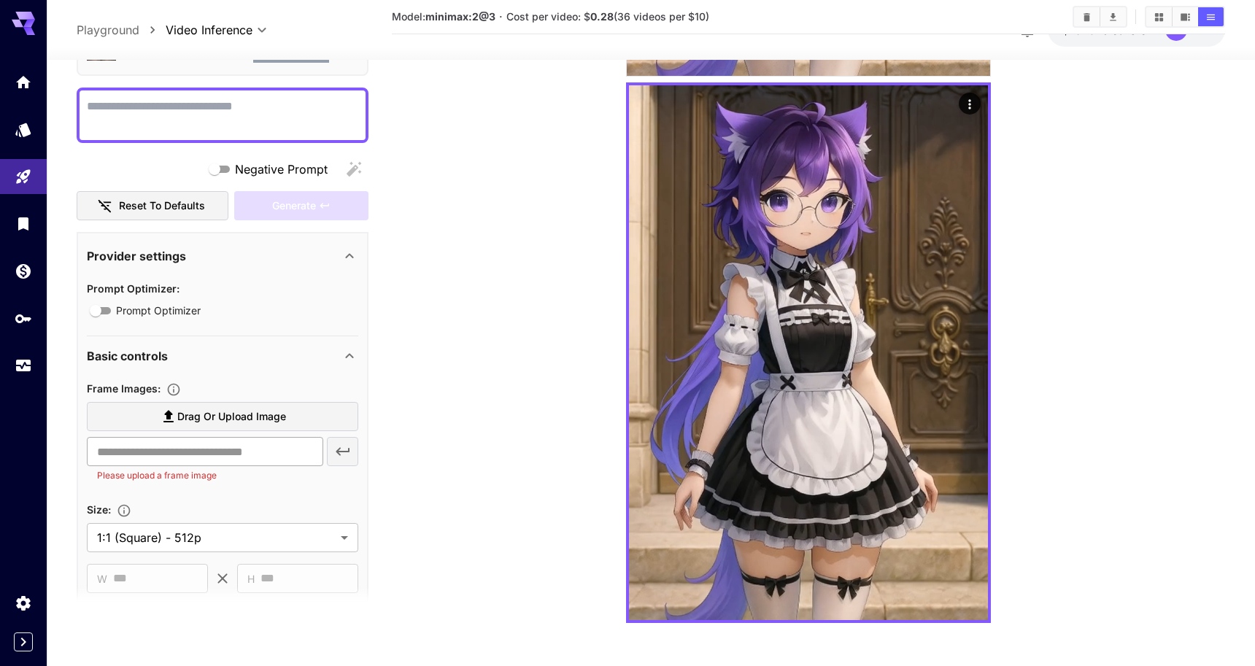
click at [242, 458] on input "text" at bounding box center [205, 452] width 236 height 29
click at [248, 441] on input "text" at bounding box center [205, 452] width 236 height 29
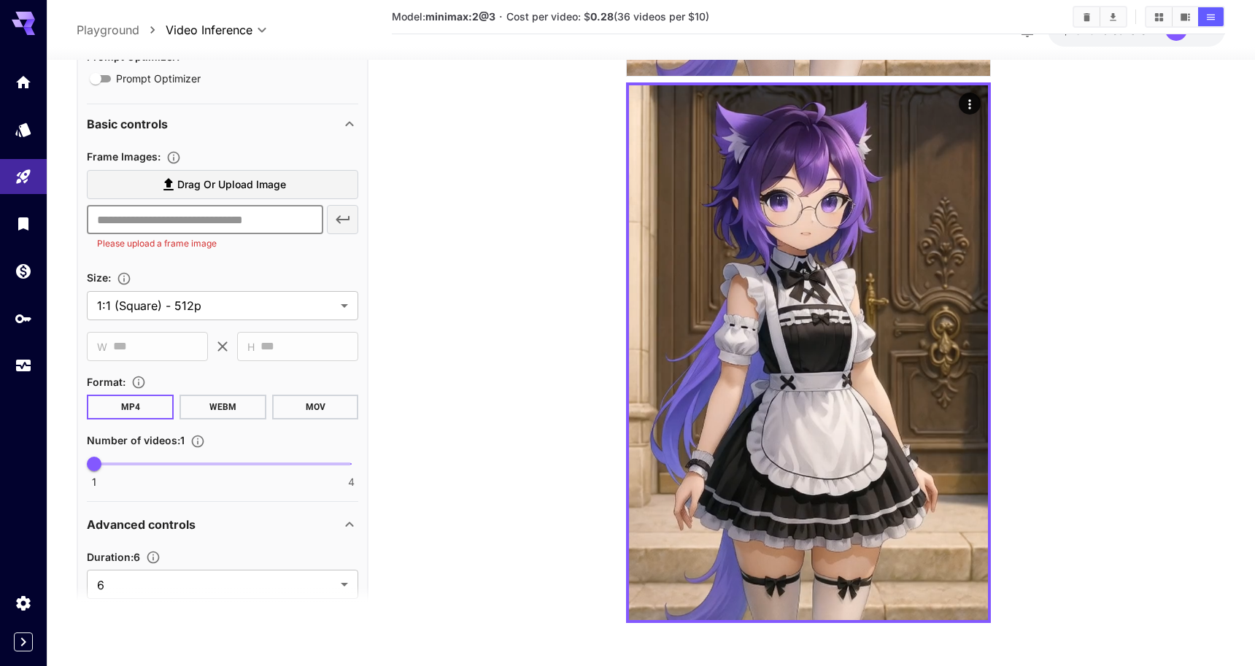
scroll to position [312, 0]
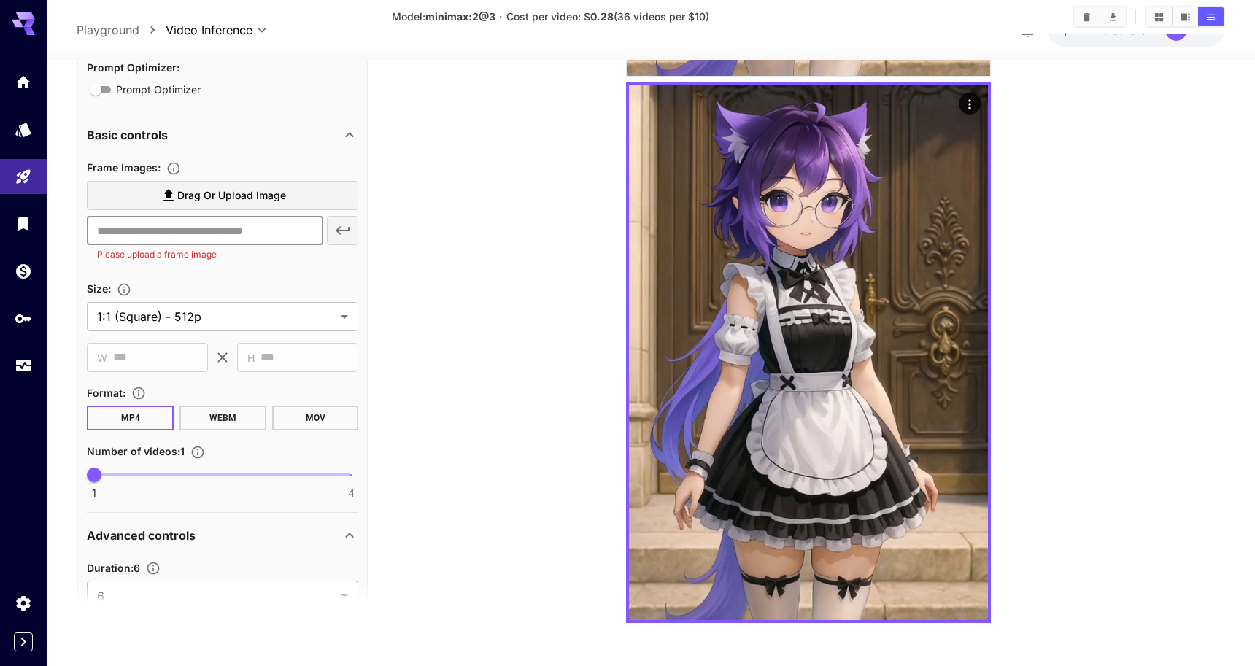
click at [249, 234] on input "text" at bounding box center [205, 231] width 236 height 29
paste input "**********"
type input "**********"
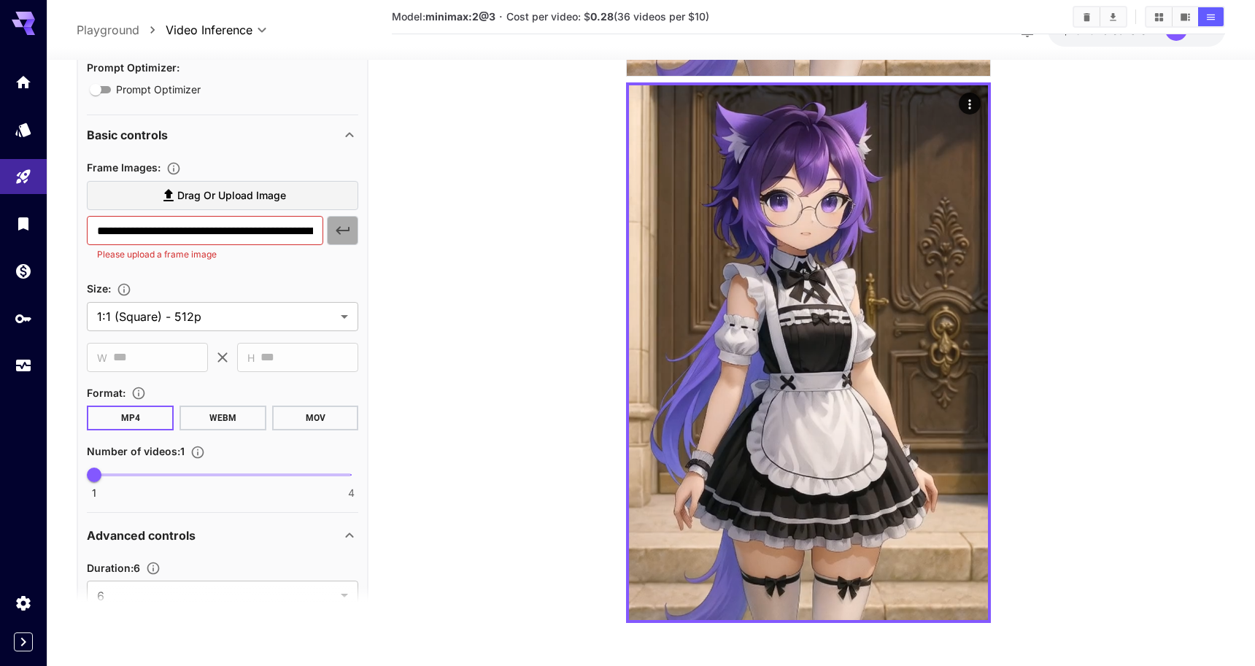
click at [339, 225] on icon "button" at bounding box center [343, 232] width 18 height 18
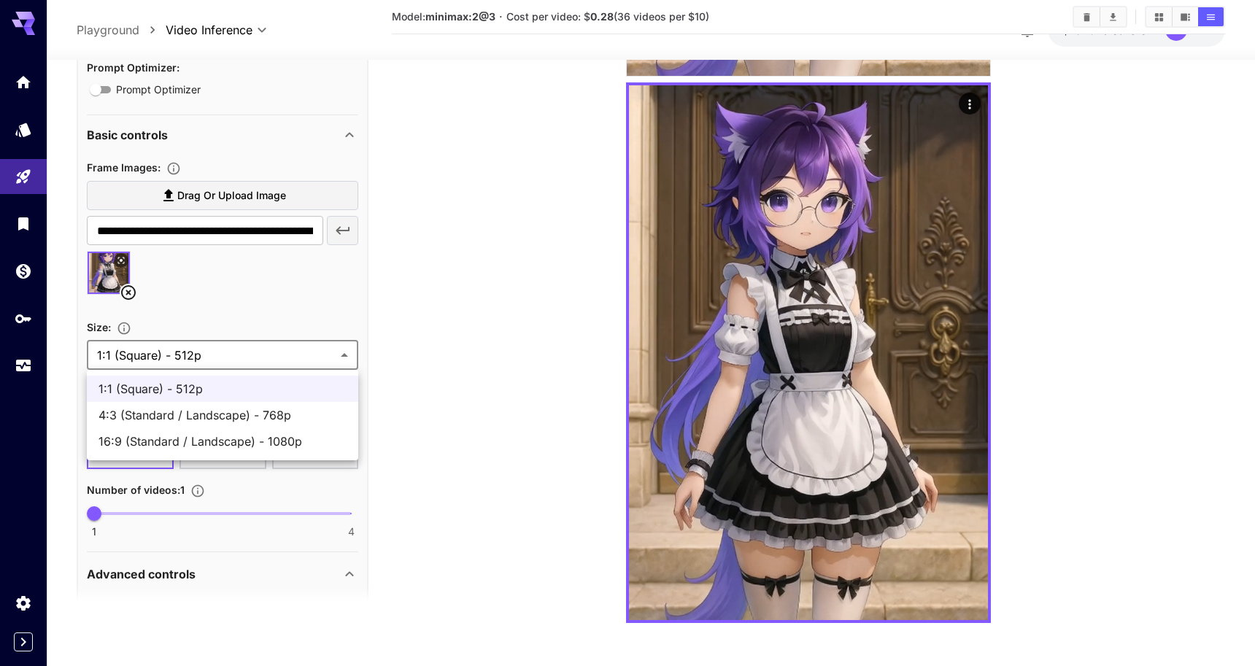
click at [206, 412] on span "4:3 (Standard / Landscape) - 768p" at bounding box center [223, 416] width 248 height 18
type input "**********"
type input "****"
type input "***"
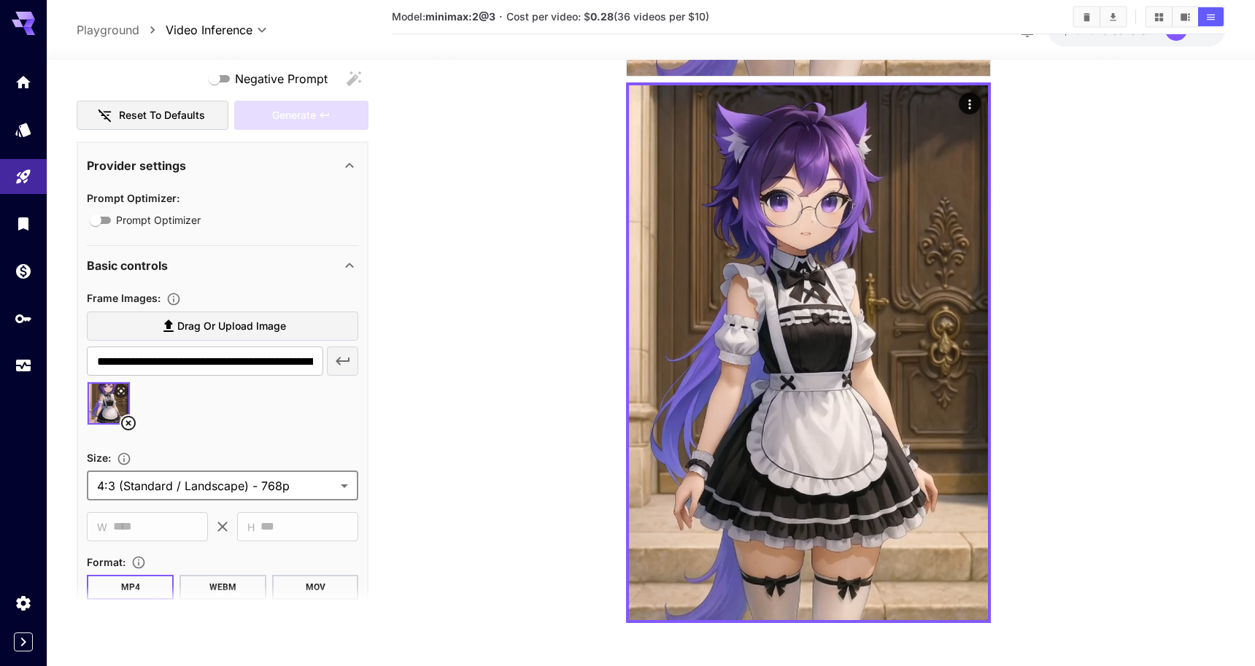
scroll to position [172, 0]
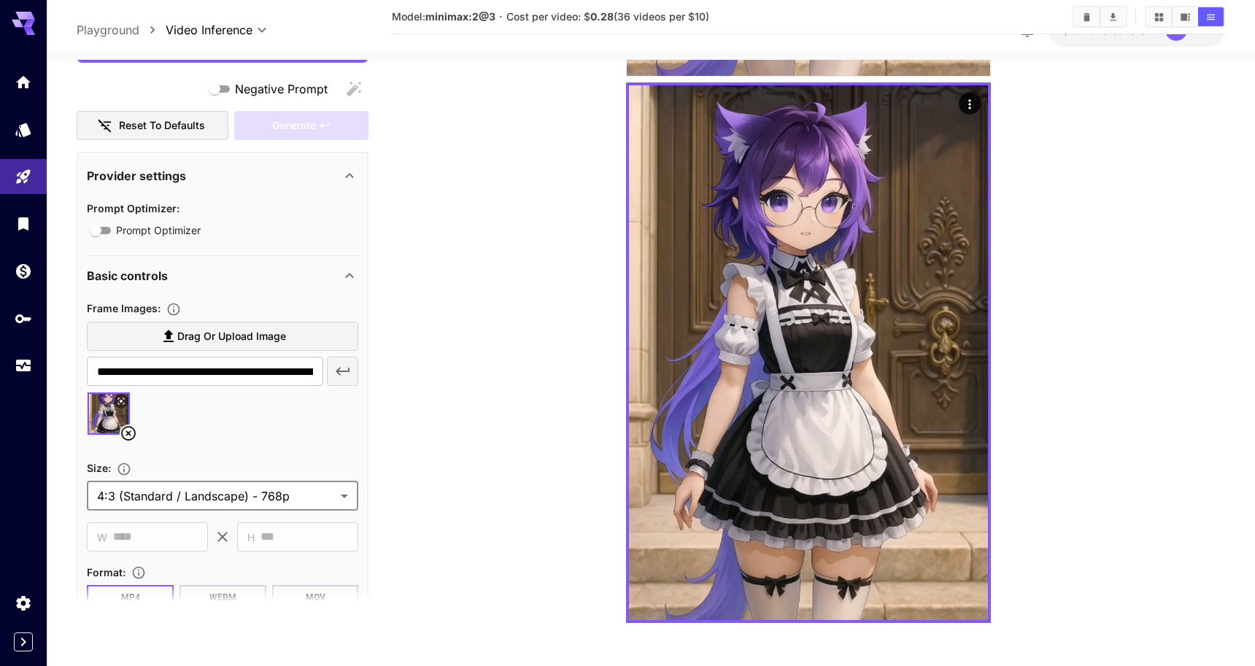
click at [193, 231] on span "Prompt Optimizer" at bounding box center [158, 230] width 85 height 15
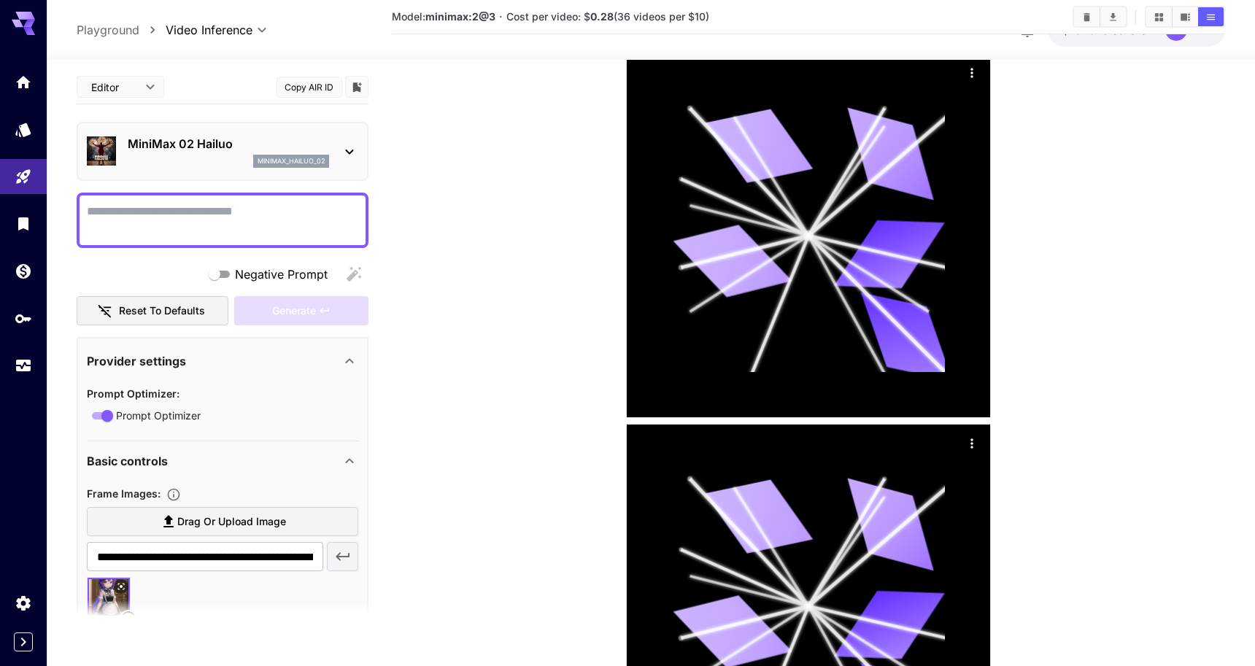
scroll to position [425, 0]
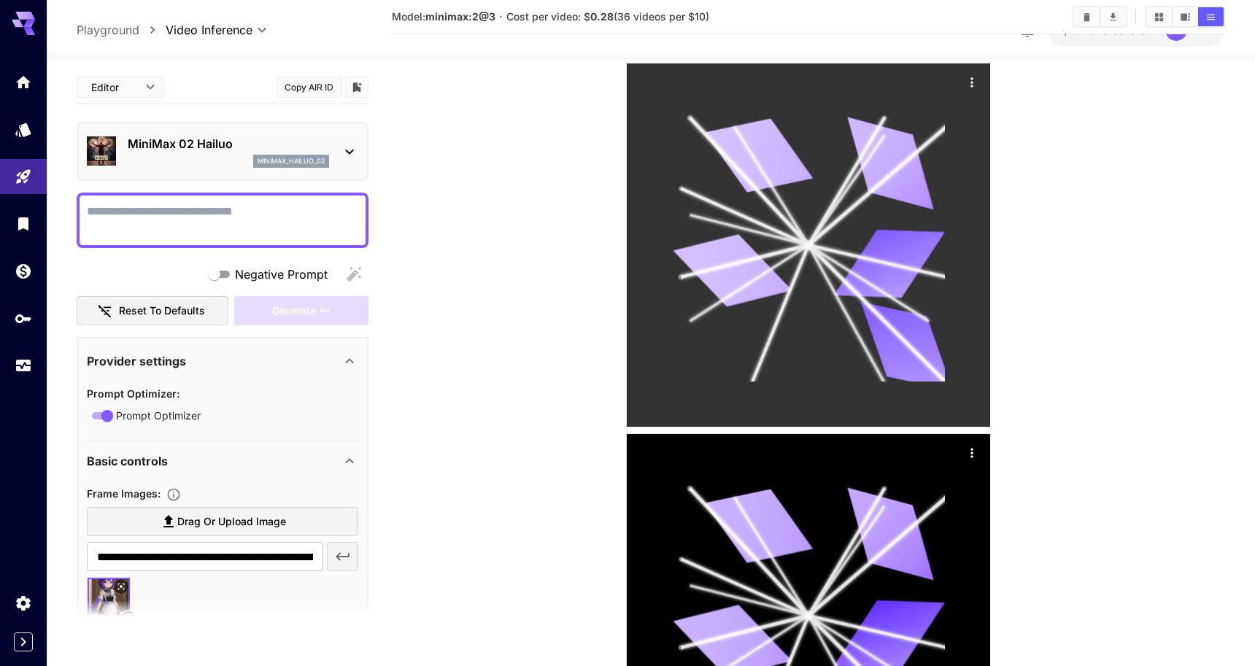
click at [974, 79] on icon "Actions" at bounding box center [972, 82] width 15 height 15
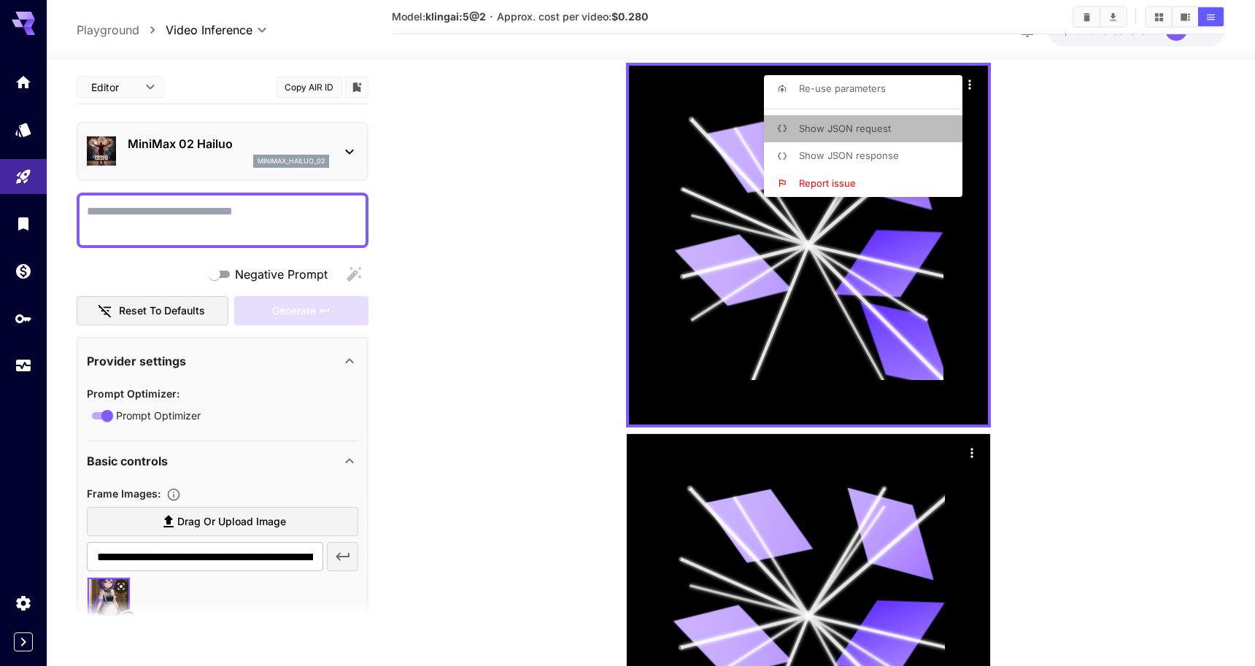
click at [905, 128] on li "Show JSON request" at bounding box center [867, 129] width 207 height 28
click at [968, 447] on div at bounding box center [627, 333] width 1255 height 666
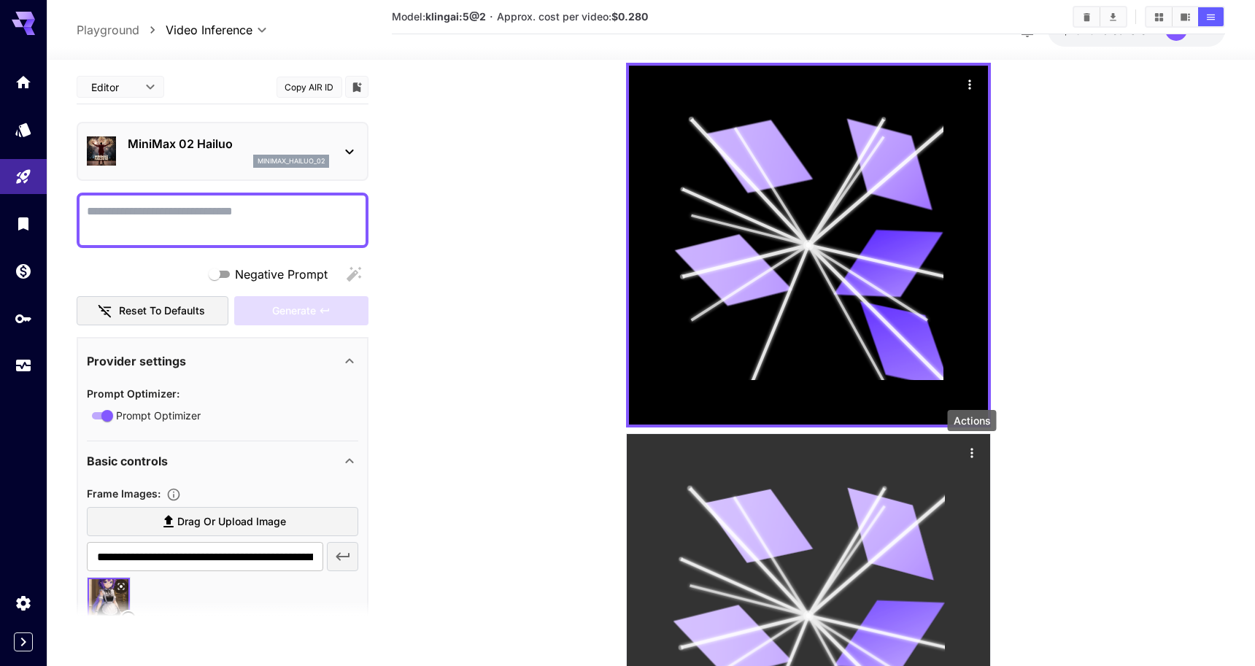
click at [972, 457] on icon "Actions" at bounding box center [972, 452] width 2 height 9
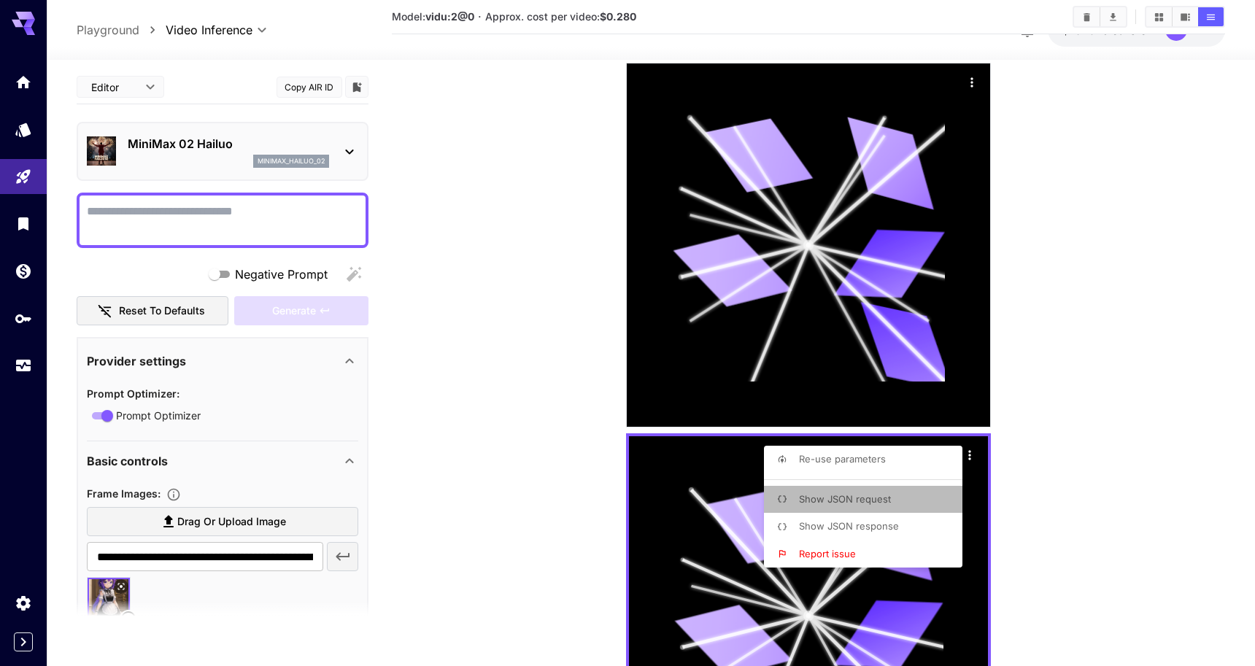
click at [874, 509] on li "Show JSON request" at bounding box center [867, 500] width 207 height 28
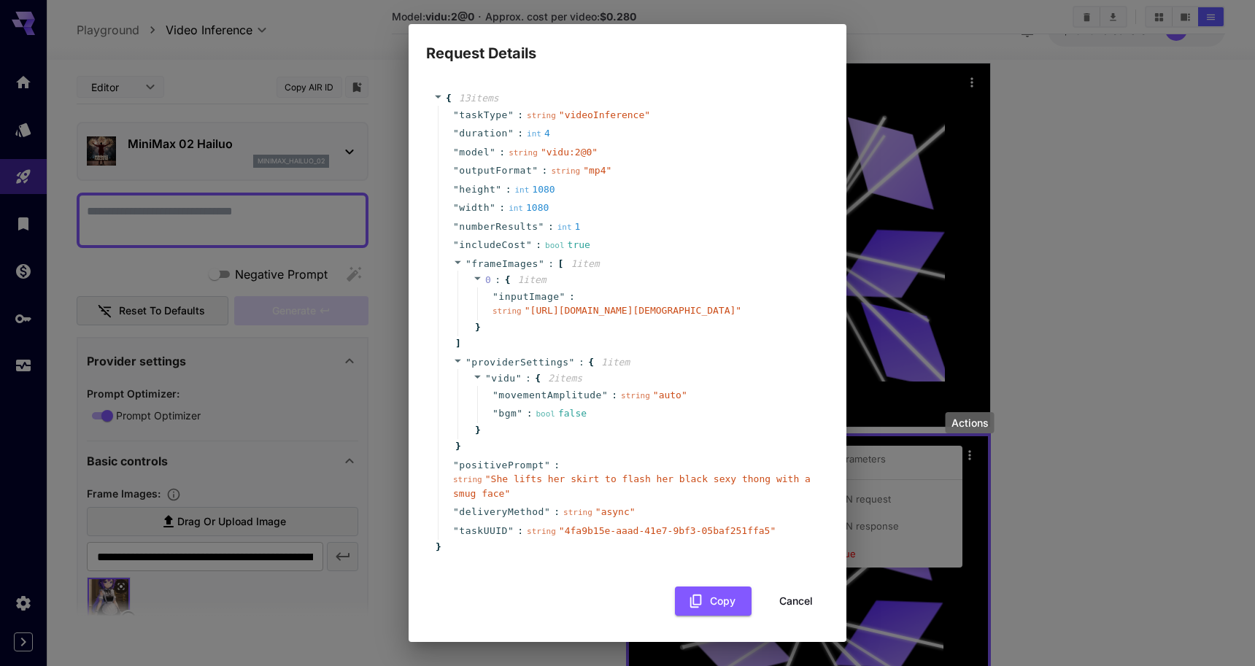
scroll to position [9, 0]
drag, startPoint x: 493, startPoint y: 488, endPoint x: 504, endPoint y: 503, distance: 18.7
click at [504, 501] on div "string " She lifts her skirt to flash her black sexy thong with a smug face "" at bounding box center [633, 486] width 361 height 28
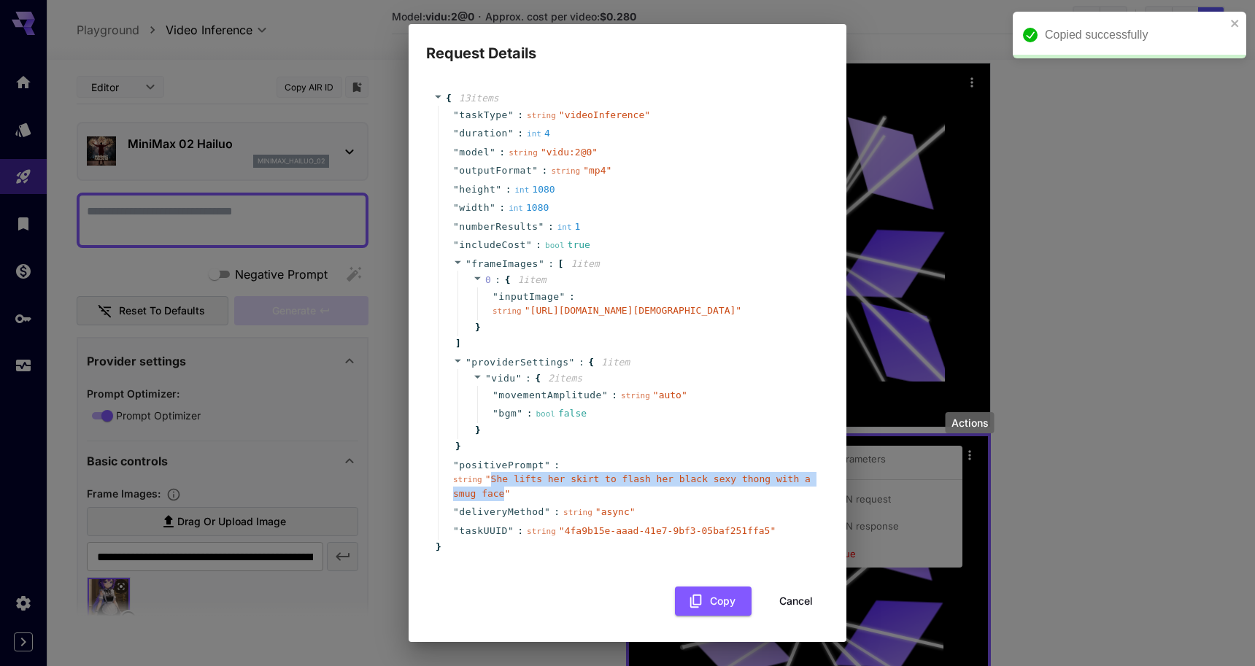
copy span "She lifts her skirt to flash her black sexy thong with a smug face"
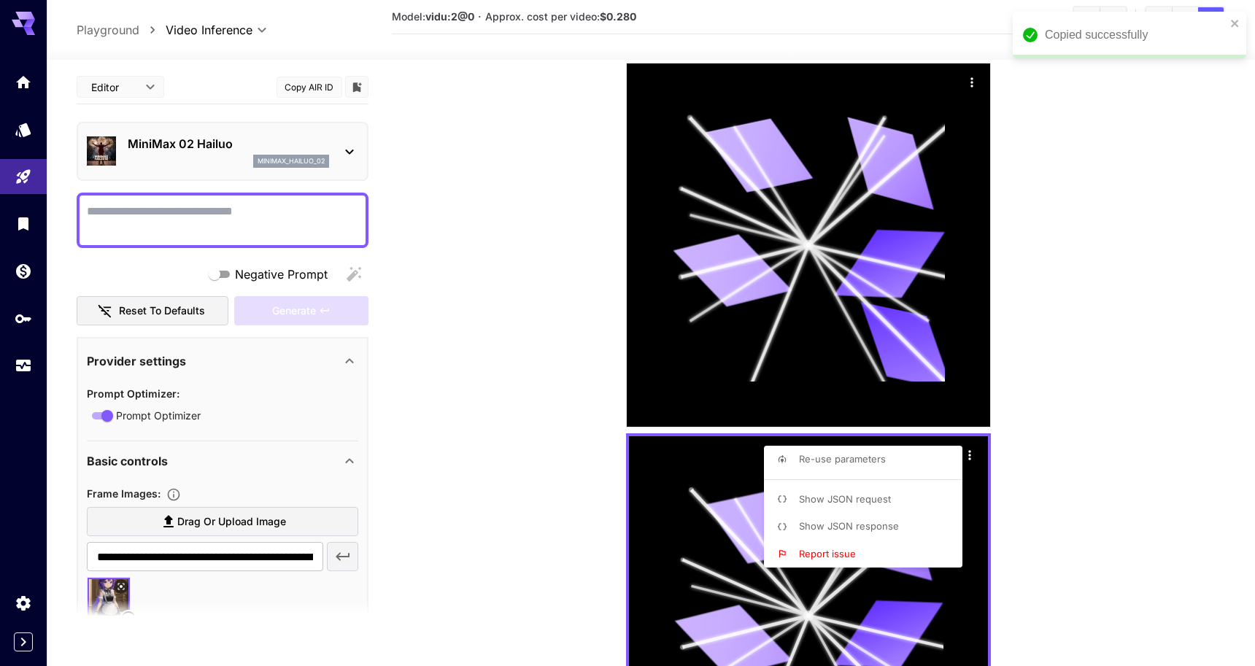
click at [275, 217] on div at bounding box center [627, 333] width 1255 height 666
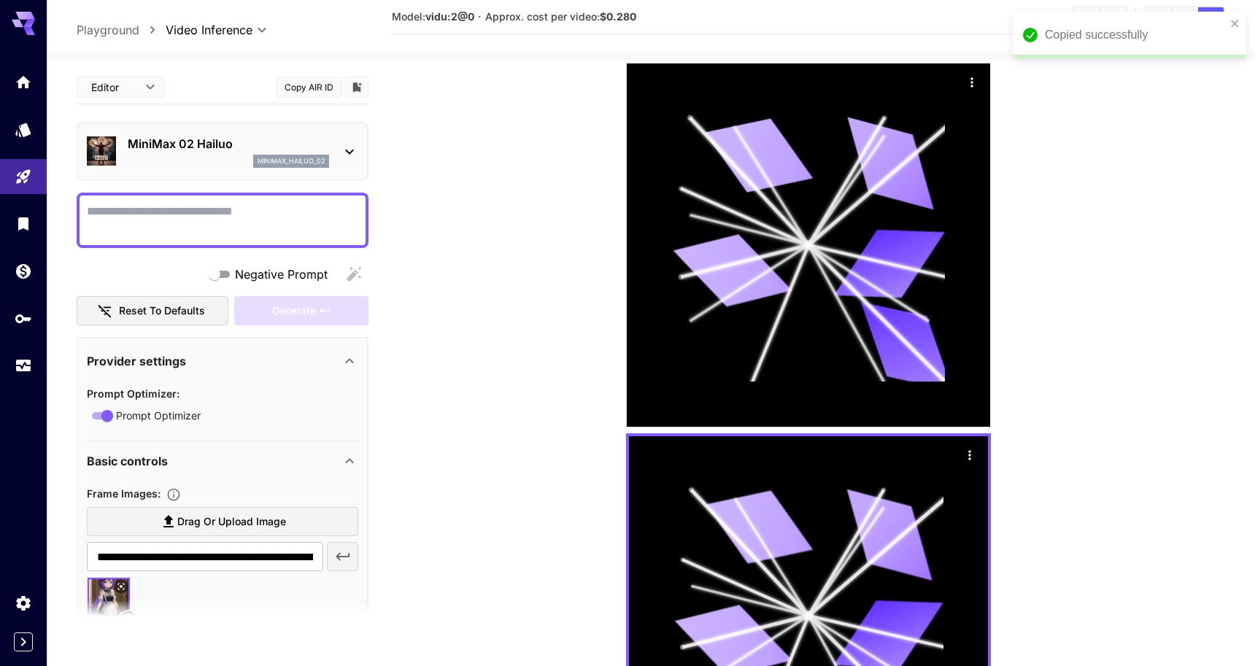
click at [248, 221] on textarea "Negative Prompt" at bounding box center [222, 220] width 271 height 35
paste textarea "**********"
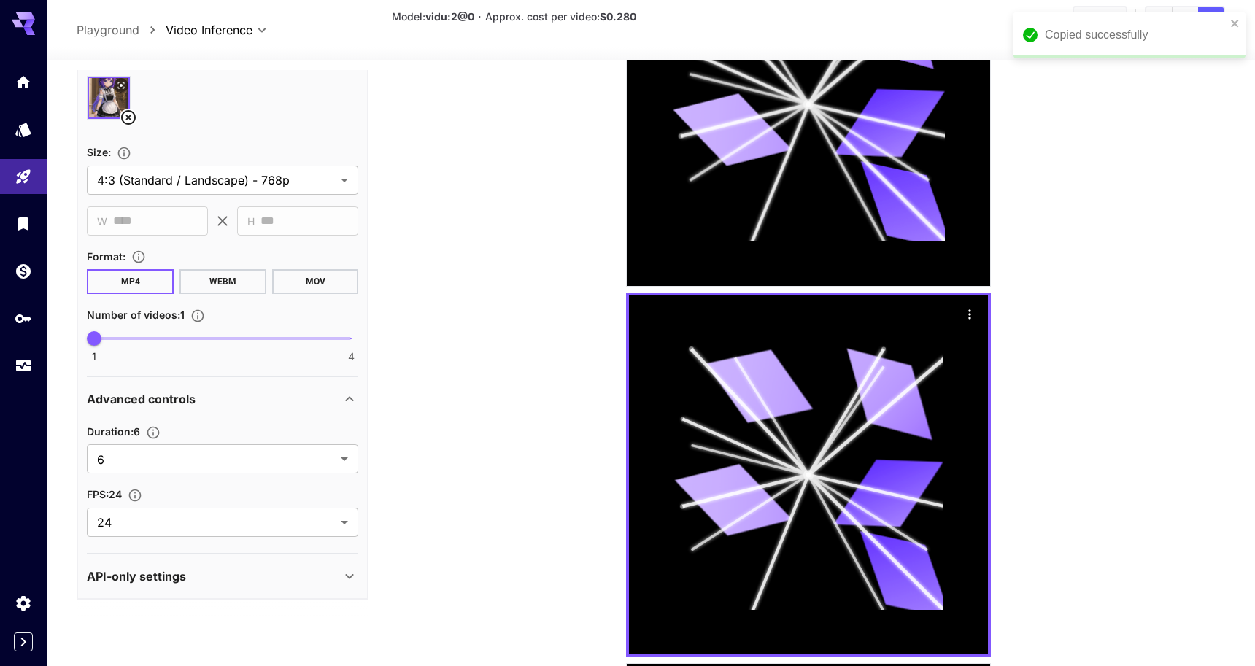
scroll to position [571, 0]
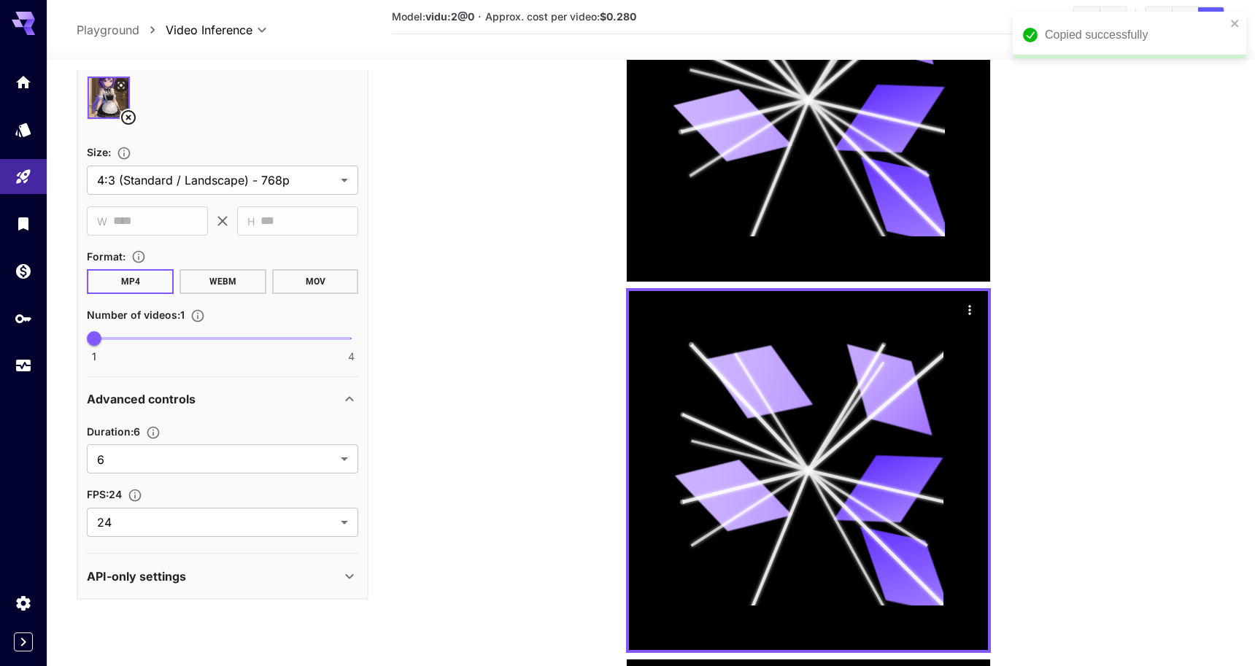
type textarea "**********"
click at [217, 572] on div "API-only settings" at bounding box center [214, 577] width 254 height 18
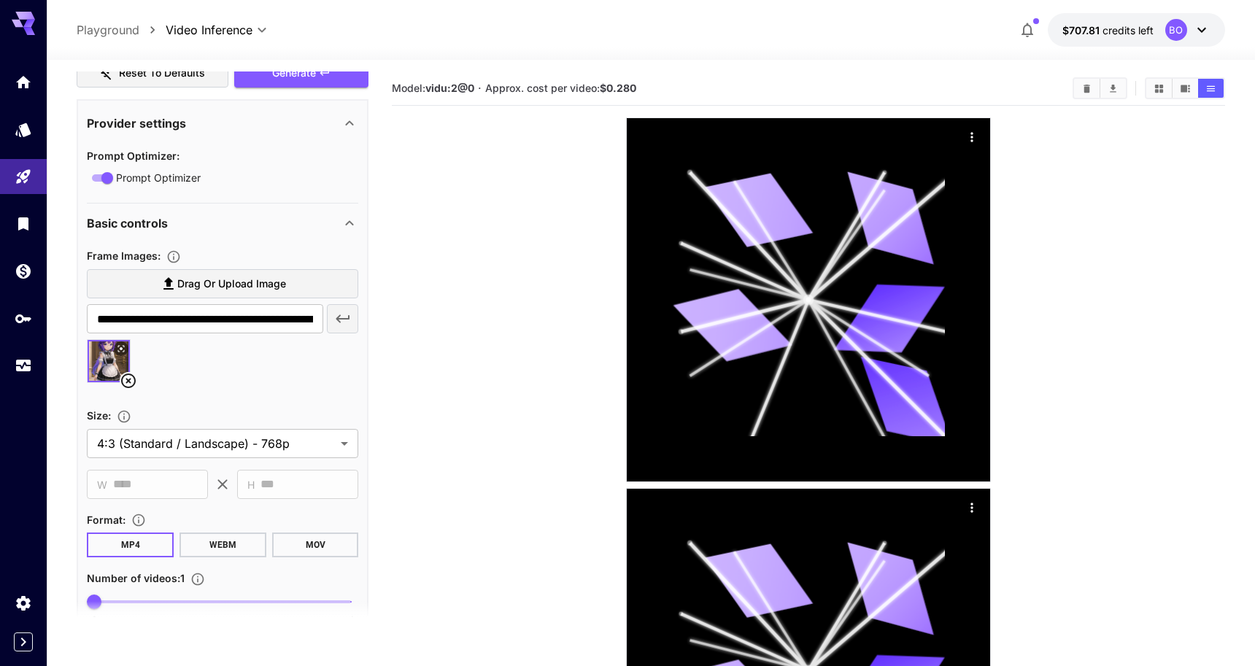
scroll to position [0, 0]
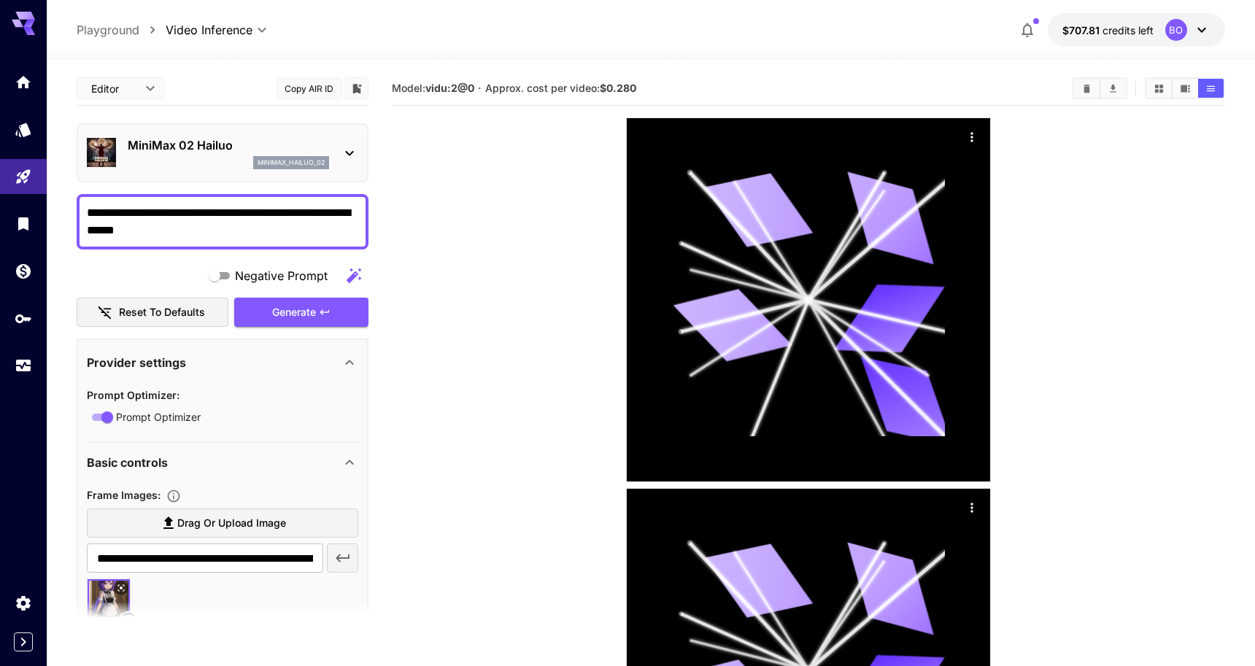
click at [299, 314] on div "Generate" at bounding box center [301, 313] width 134 height 30
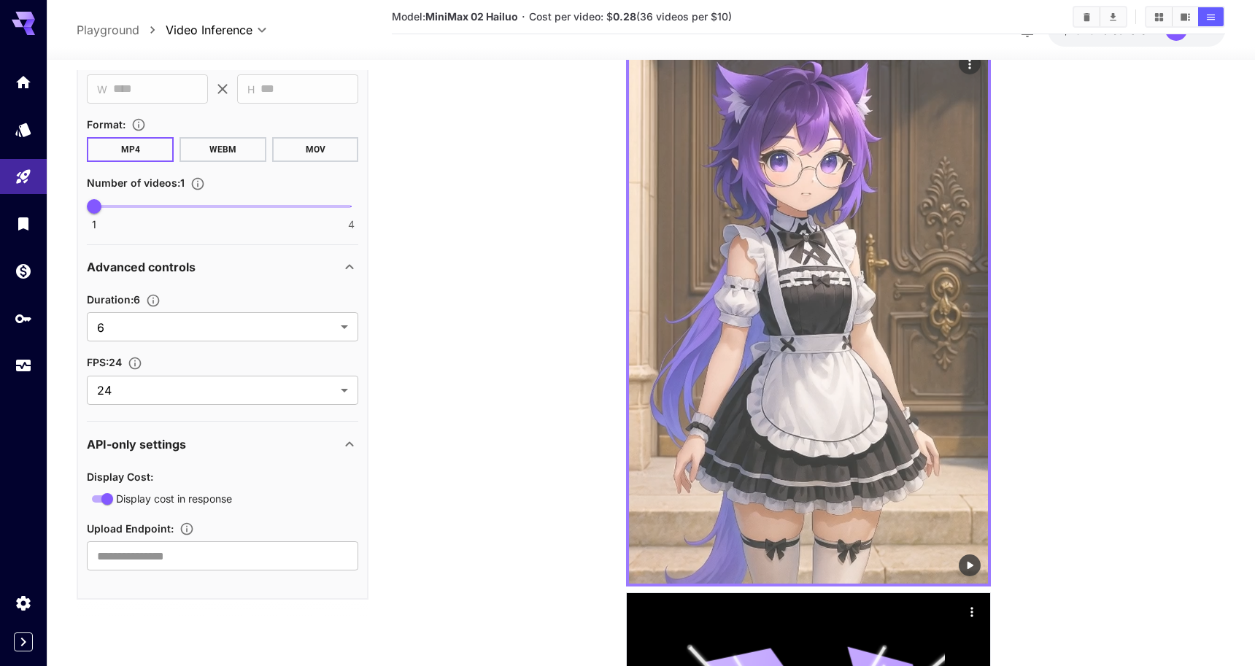
scroll to position [82, 0]
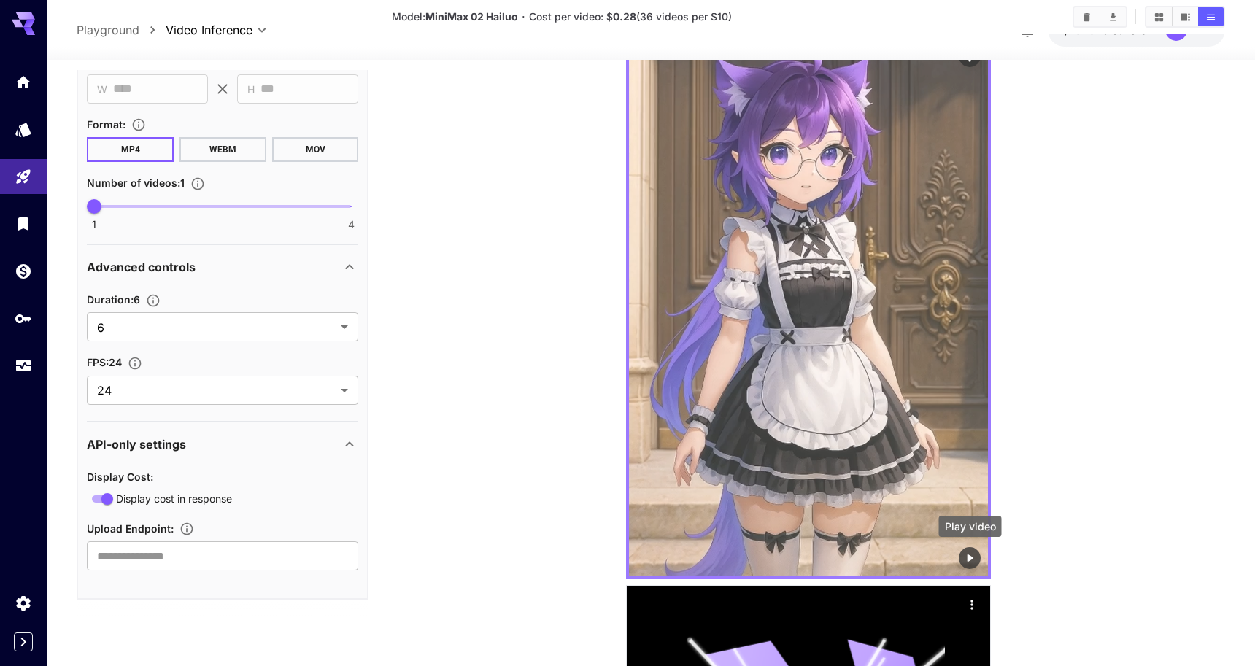
click at [965, 552] on icon "Play video" at bounding box center [970, 558] width 15 height 15
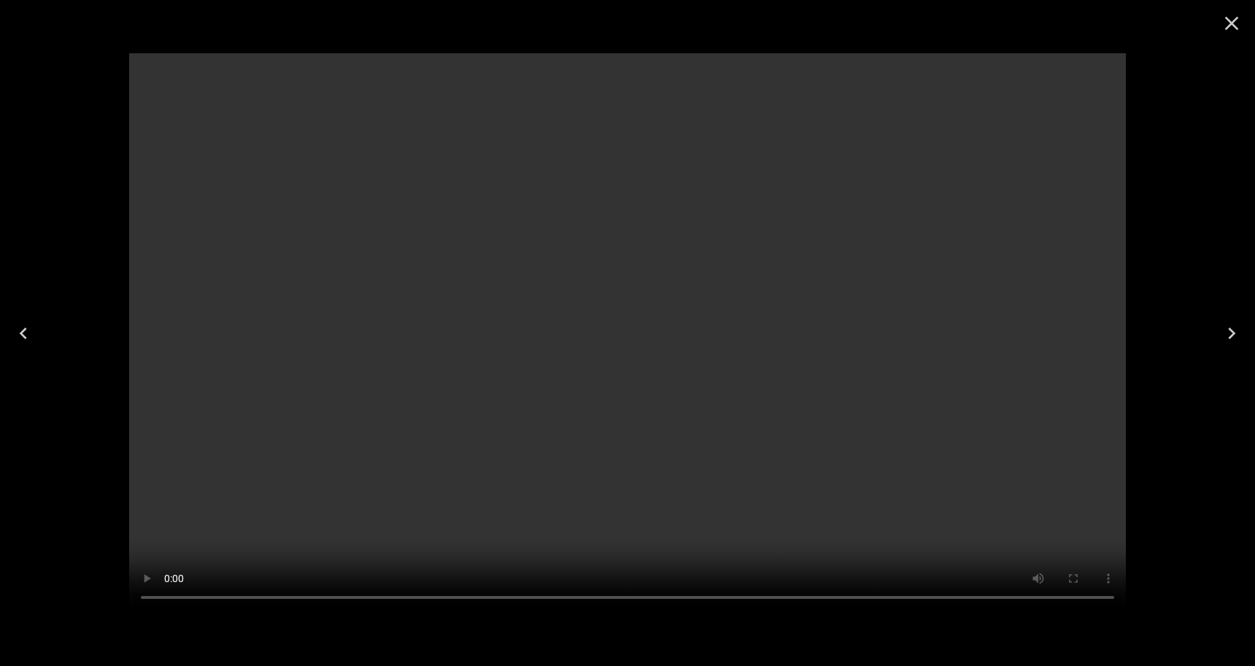
scroll to position [634, 0]
click at [1153, 434] on div at bounding box center [627, 333] width 1255 height 666
click at [172, 629] on div at bounding box center [627, 333] width 997 height 643
click at [1248, 38] on button "Close" at bounding box center [1231, 23] width 35 height 35
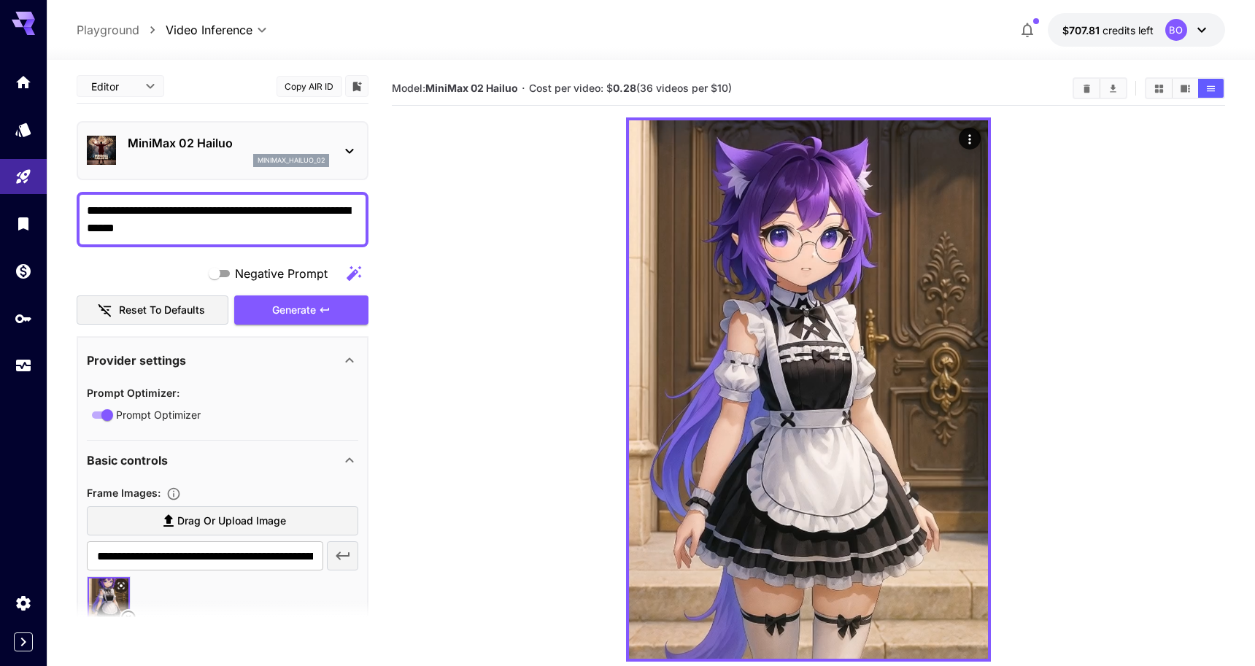
scroll to position [0, 0]
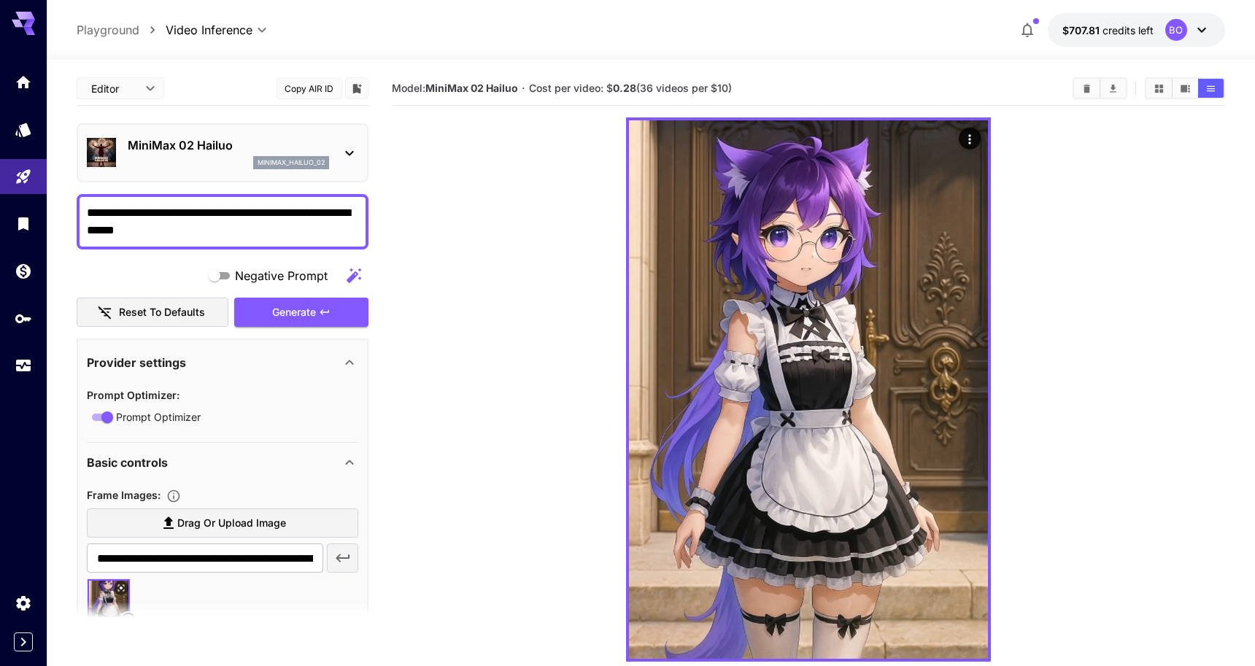
drag, startPoint x: 220, startPoint y: 211, endPoint x: 323, endPoint y: 214, distance: 102.9
click at [323, 214] on textarea "**********" at bounding box center [222, 221] width 271 height 35
type textarea "**********"
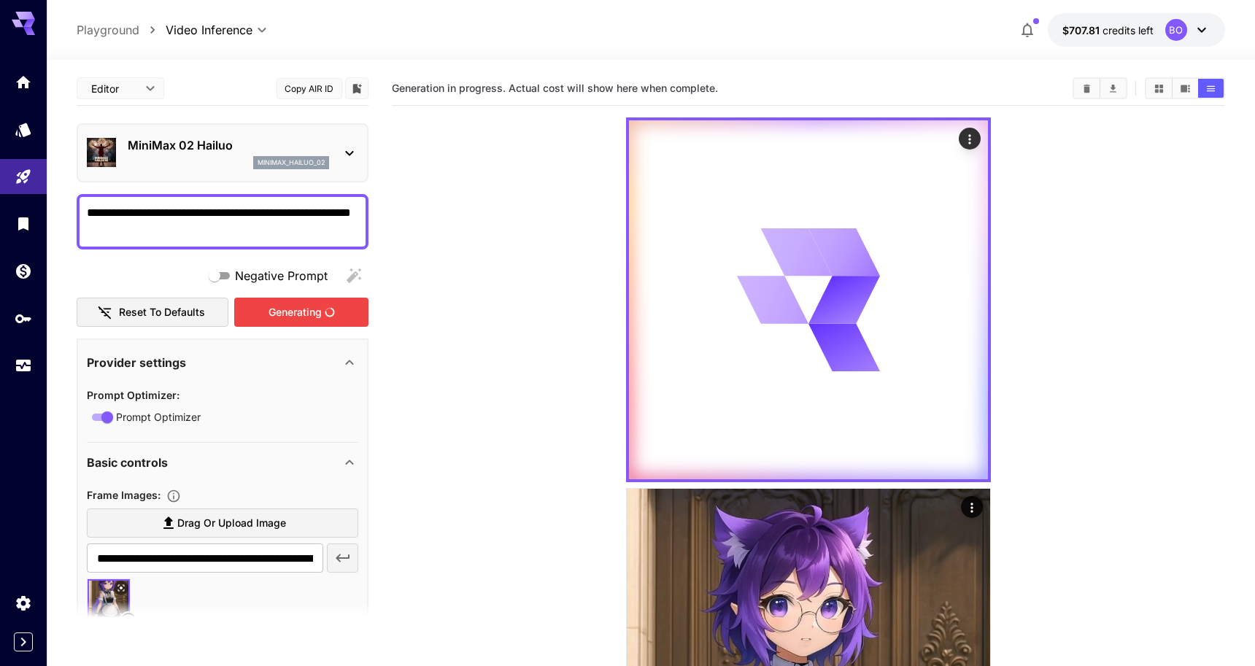
click at [307, 305] on div "Generating" at bounding box center [301, 313] width 134 height 30
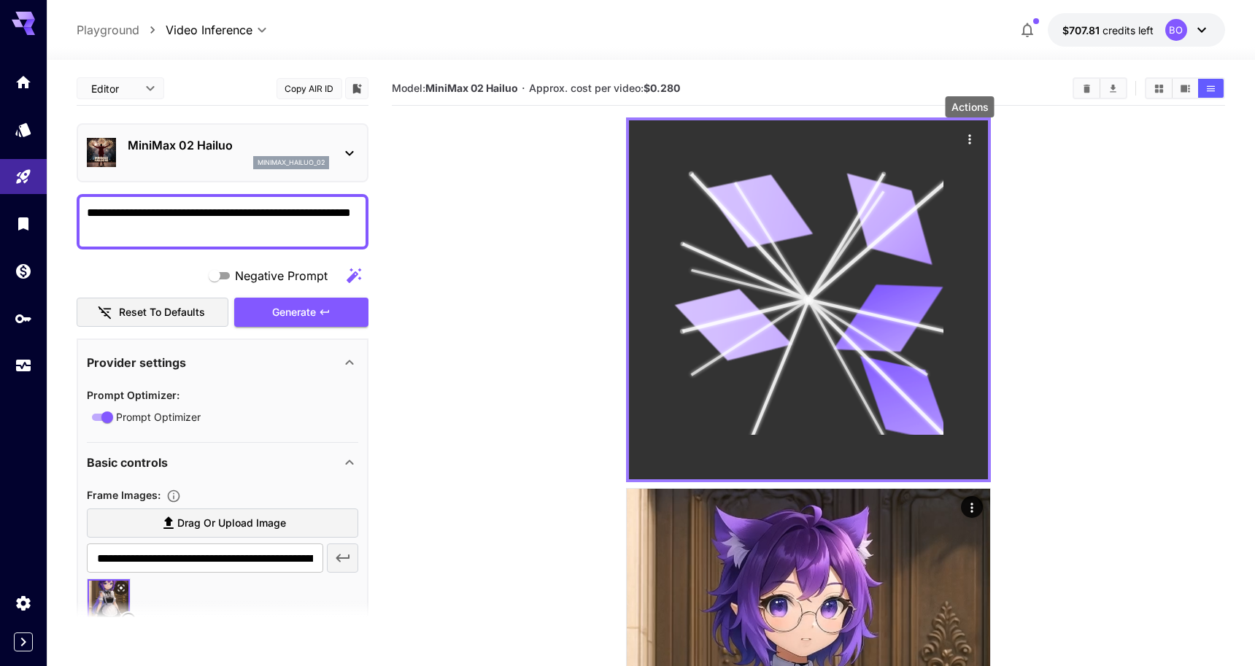
click at [974, 139] on icon "Actions" at bounding box center [970, 139] width 15 height 15
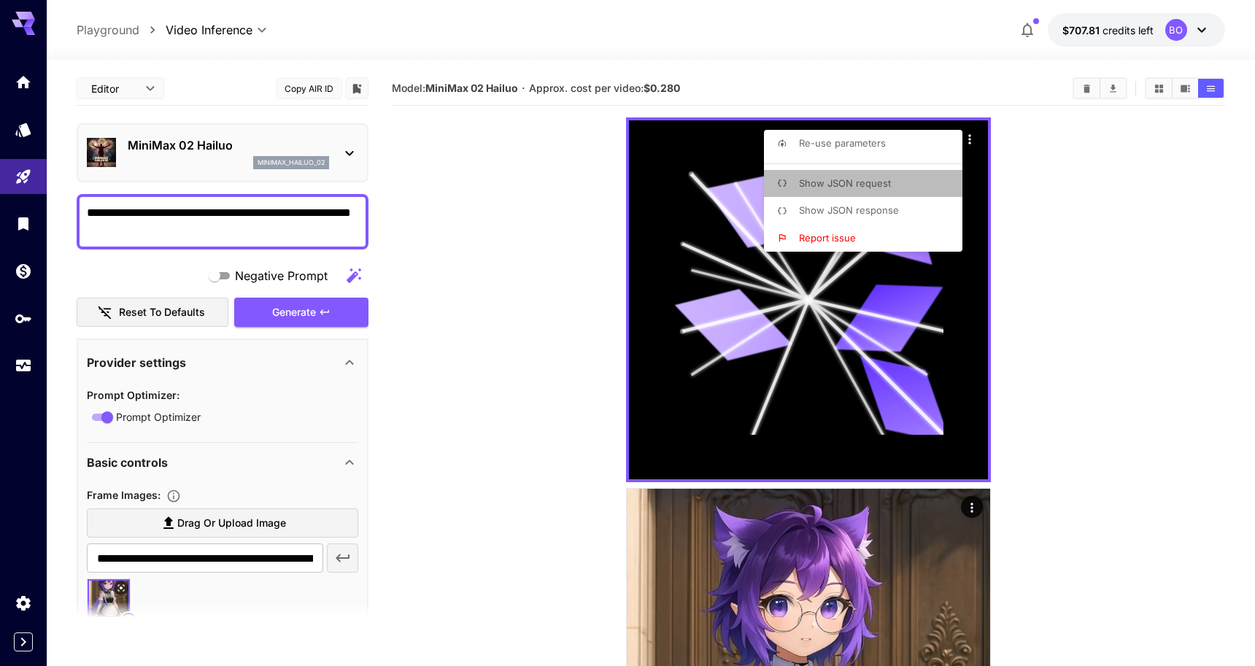
click at [909, 175] on li "Show JSON request" at bounding box center [867, 184] width 207 height 28
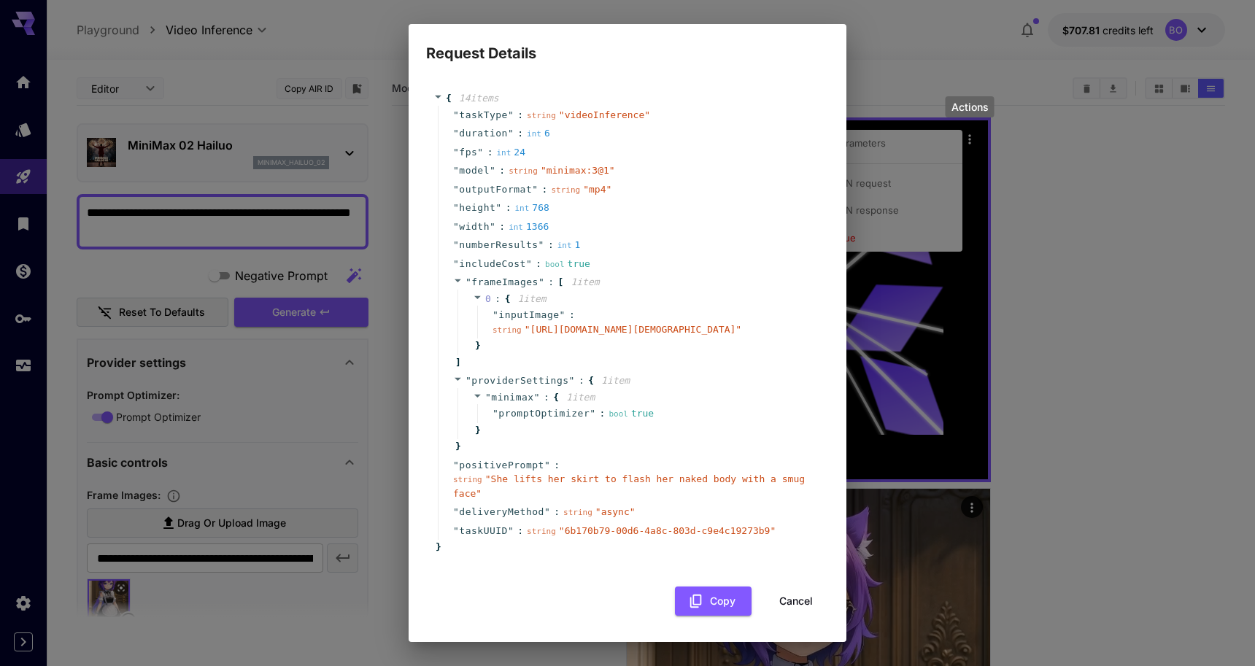
click at [934, 345] on div "Request Details { 14 item s " taskType " : string " videoInference " " duration…" at bounding box center [627, 333] width 1255 height 666
click at [1011, 349] on div "Request Details { 14 item s " taskType " : string " videoInference " " duration…" at bounding box center [627, 333] width 1255 height 666
click at [798, 617] on button "Cancel" at bounding box center [796, 602] width 66 height 30
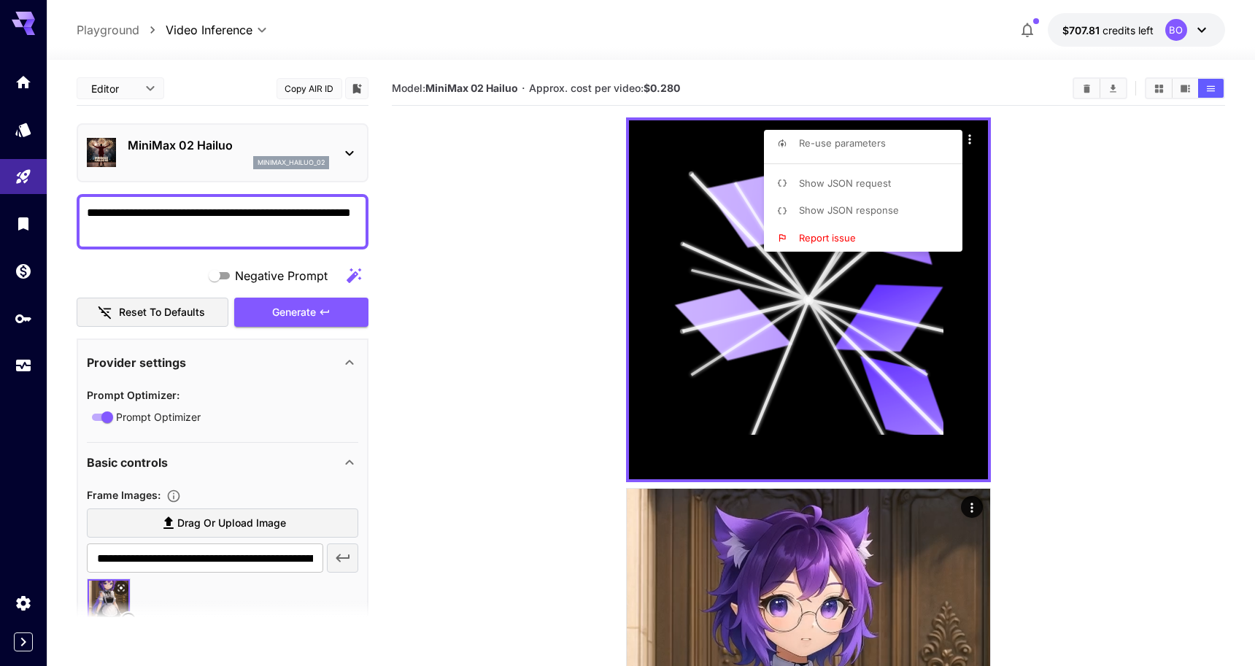
click at [625, 319] on div at bounding box center [627, 333] width 1255 height 666
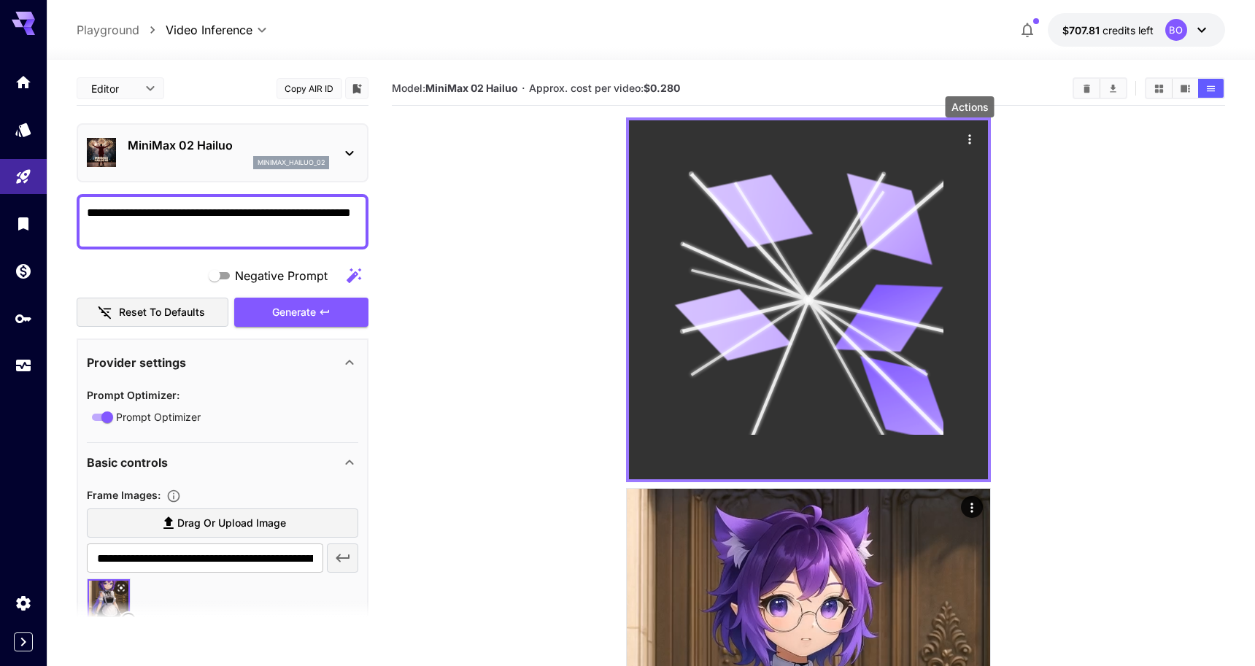
click at [974, 141] on icon "Actions" at bounding box center [970, 139] width 15 height 15
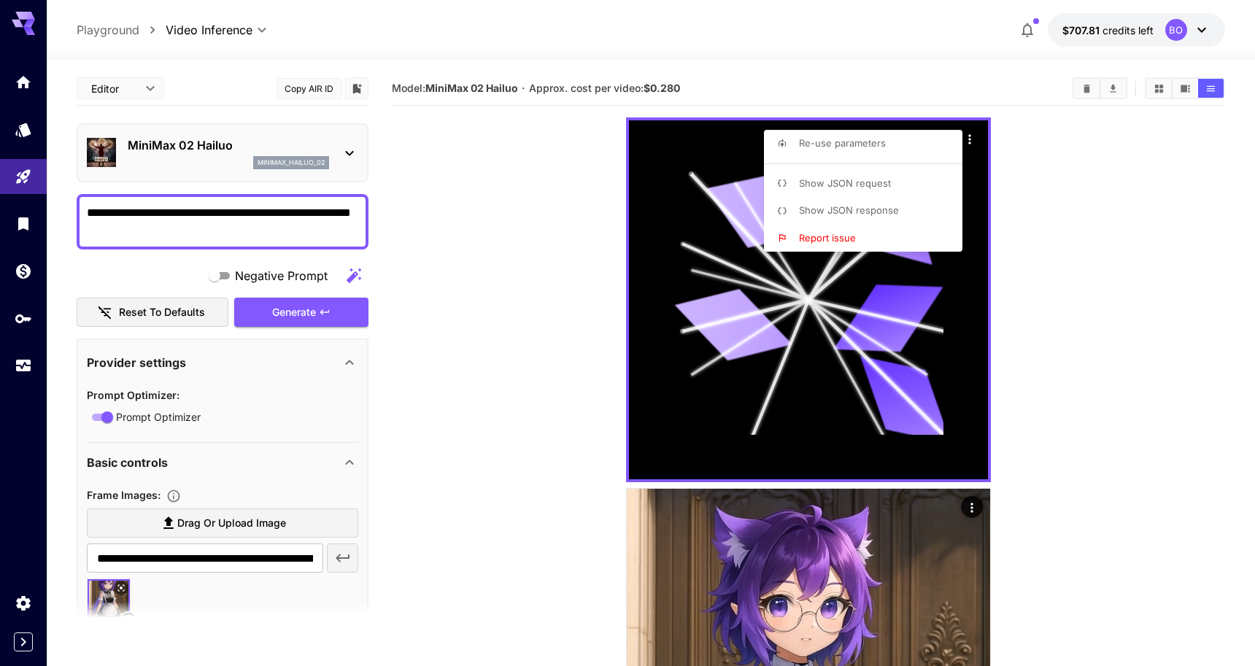
click at [1033, 188] on div at bounding box center [627, 333] width 1255 height 666
